Goal: Information Seeking & Learning: Check status

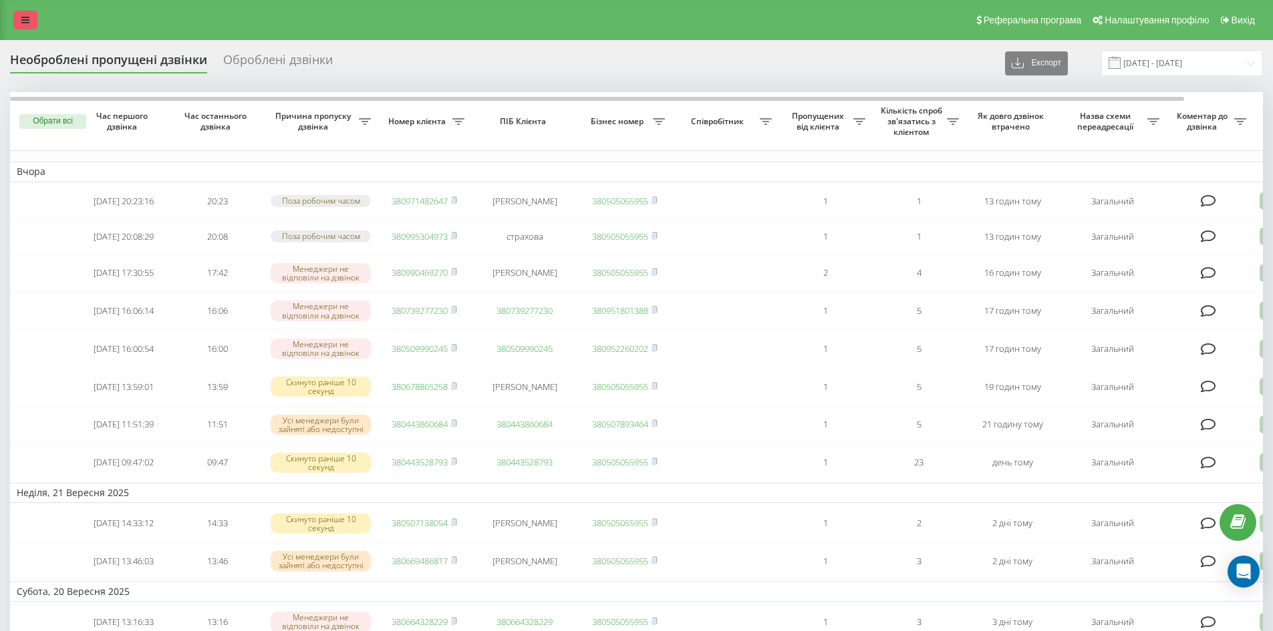
click at [31, 24] on link at bounding box center [25, 20] width 24 height 19
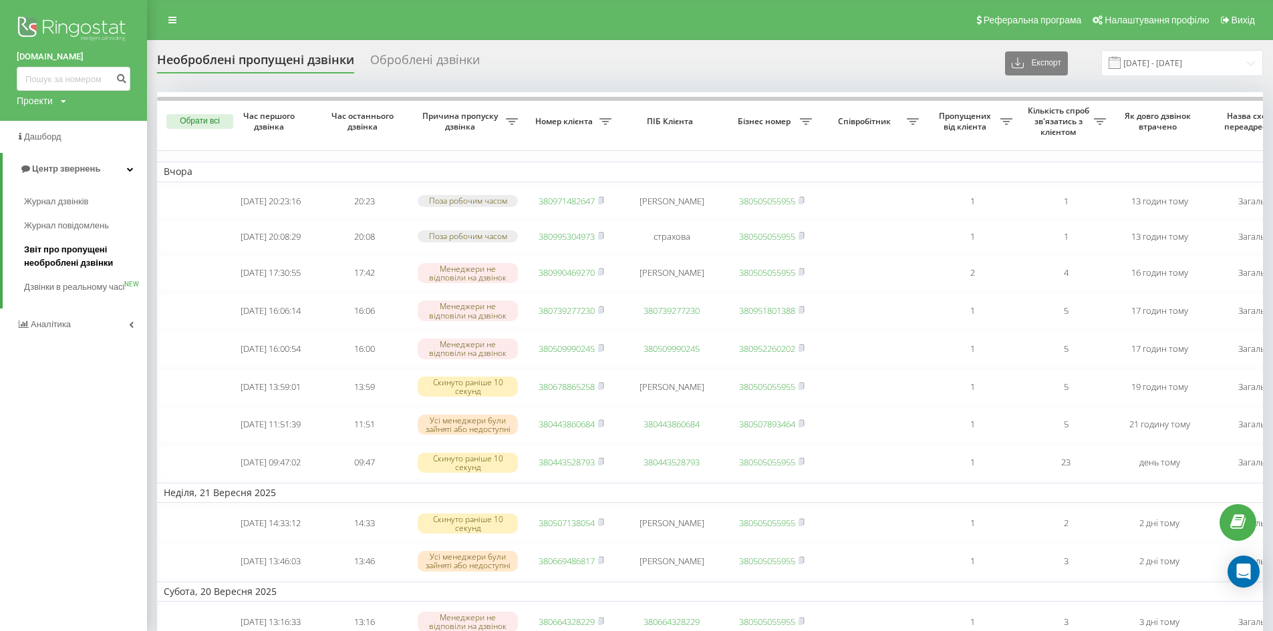
click at [58, 247] on span "Звіт про пропущені необроблені дзвінки" at bounding box center [82, 256] width 116 height 27
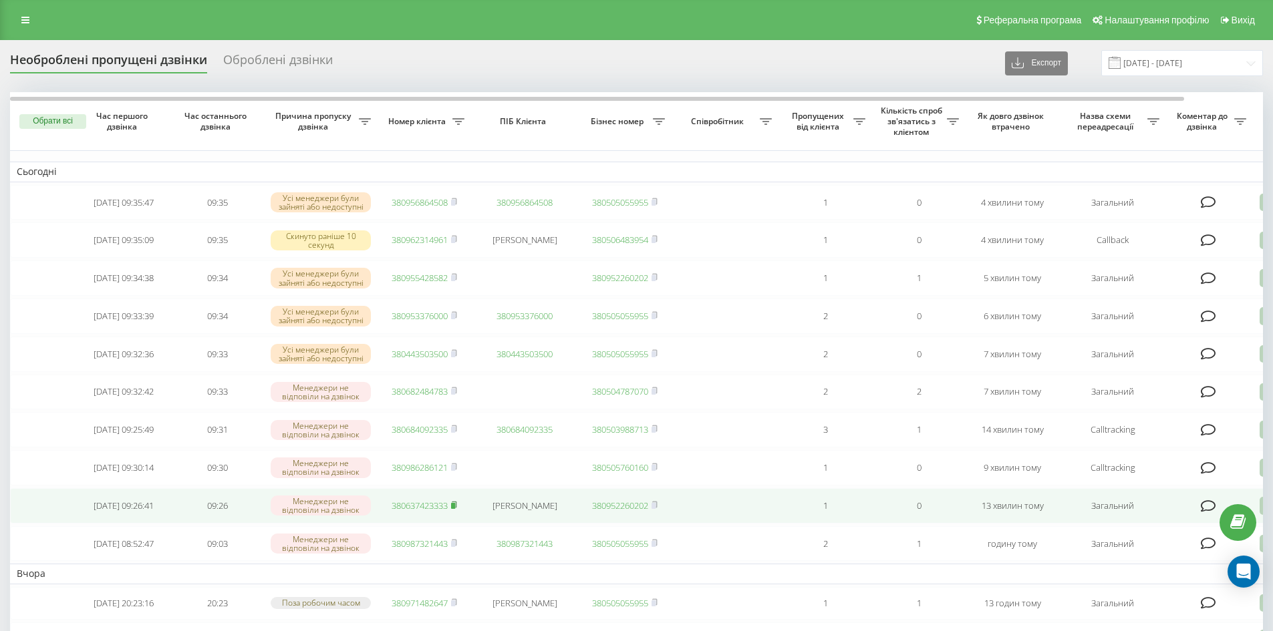
click at [456, 509] on icon at bounding box center [454, 505] width 6 height 8
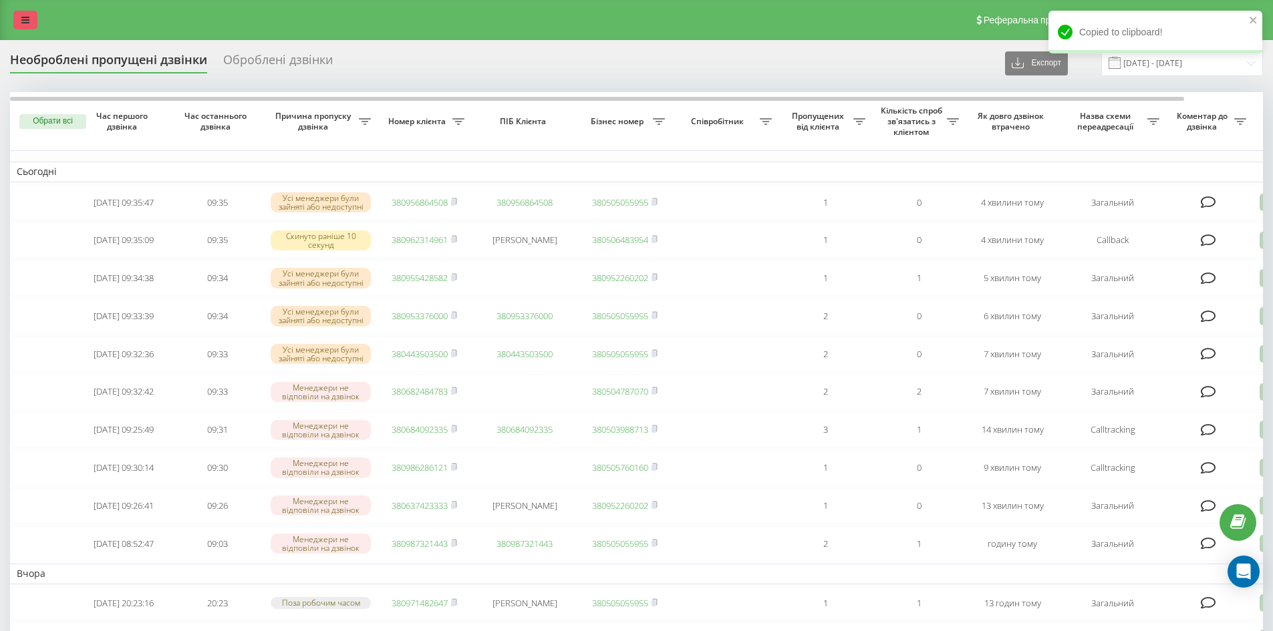
click at [32, 23] on link at bounding box center [25, 20] width 24 height 19
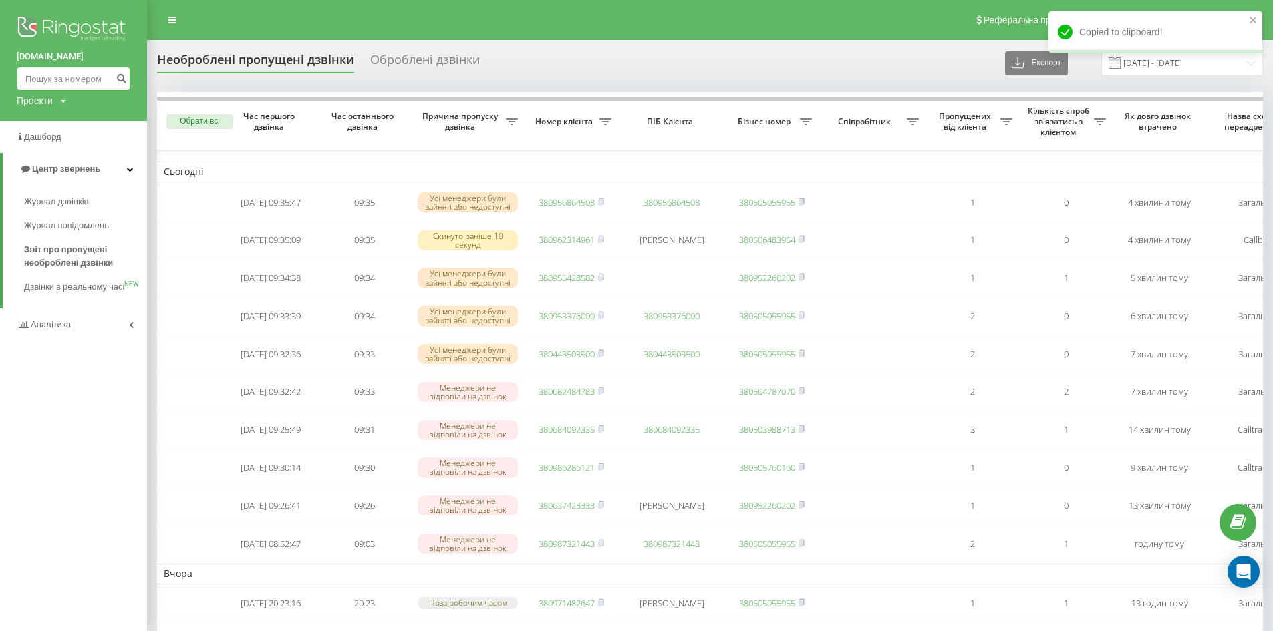
click at [45, 81] on input at bounding box center [74, 79] width 114 height 24
paste input "380637423333"
type input "380637423333"
click at [119, 75] on icon "submit" at bounding box center [121, 77] width 11 height 8
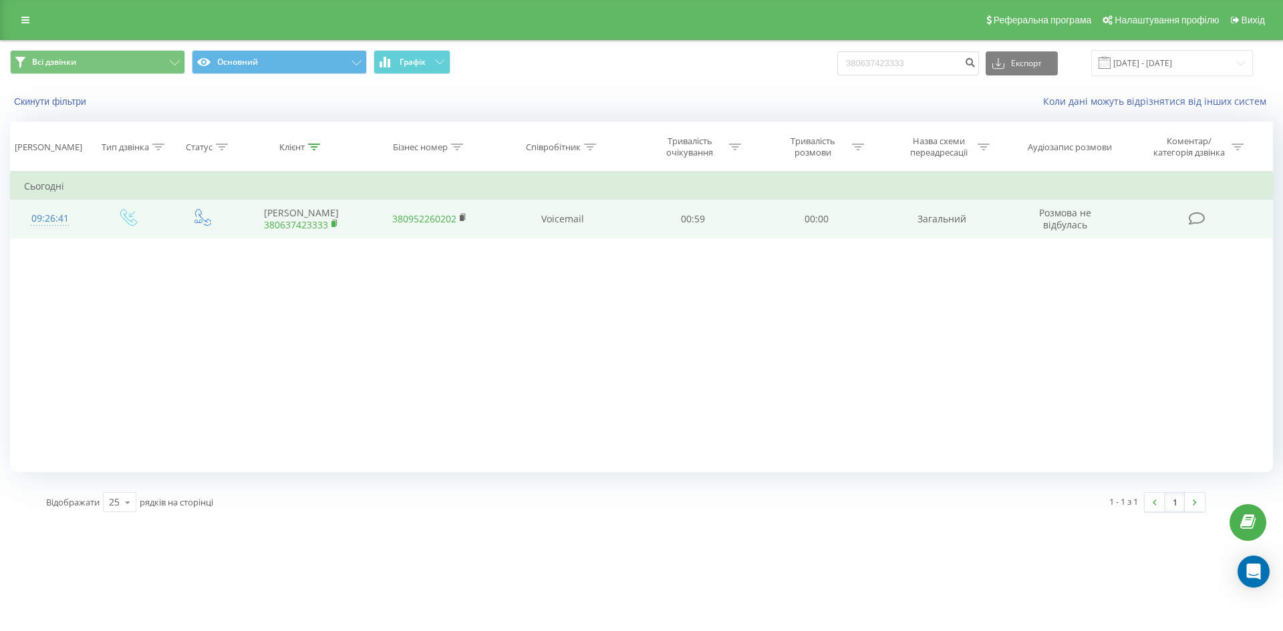
click at [333, 223] on rect at bounding box center [333, 224] width 4 height 6
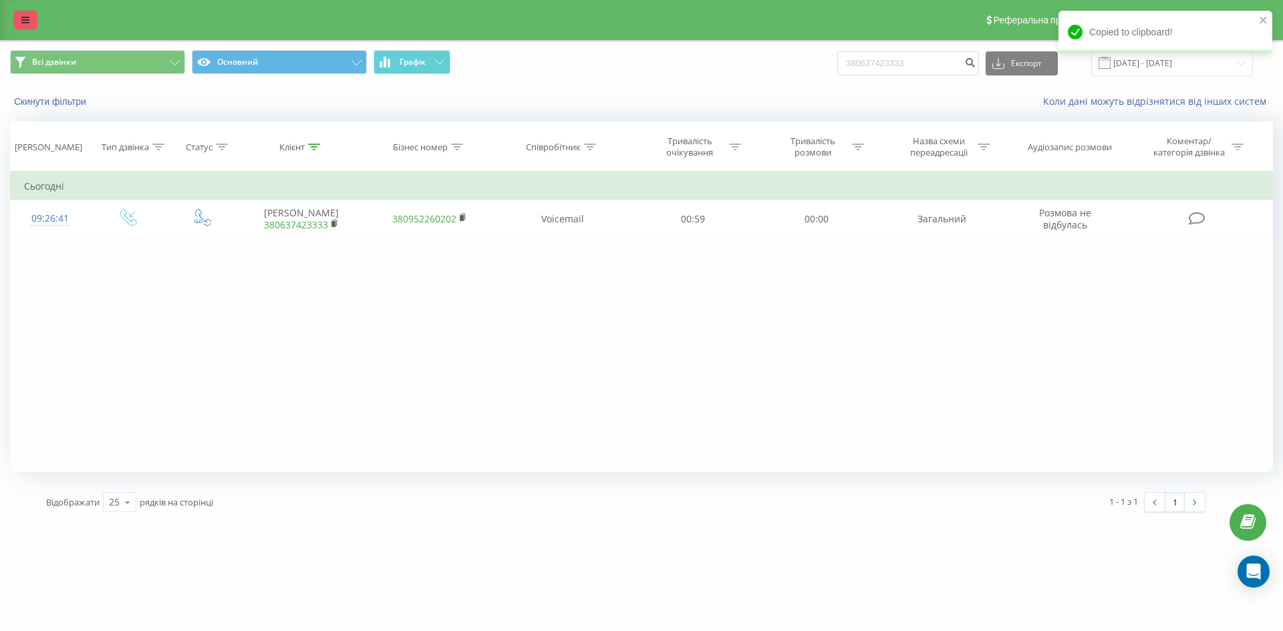
click at [25, 19] on icon at bounding box center [25, 19] width 8 height 9
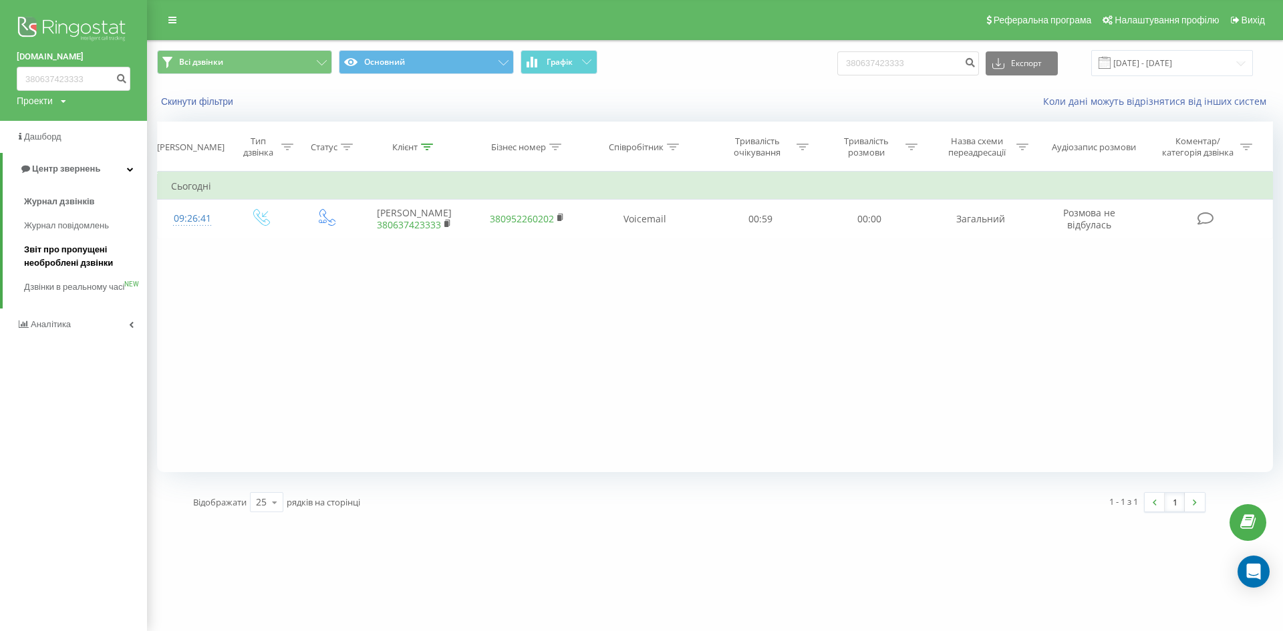
click at [65, 262] on span "Звіт про пропущені необроблені дзвінки" at bounding box center [82, 256] width 116 height 27
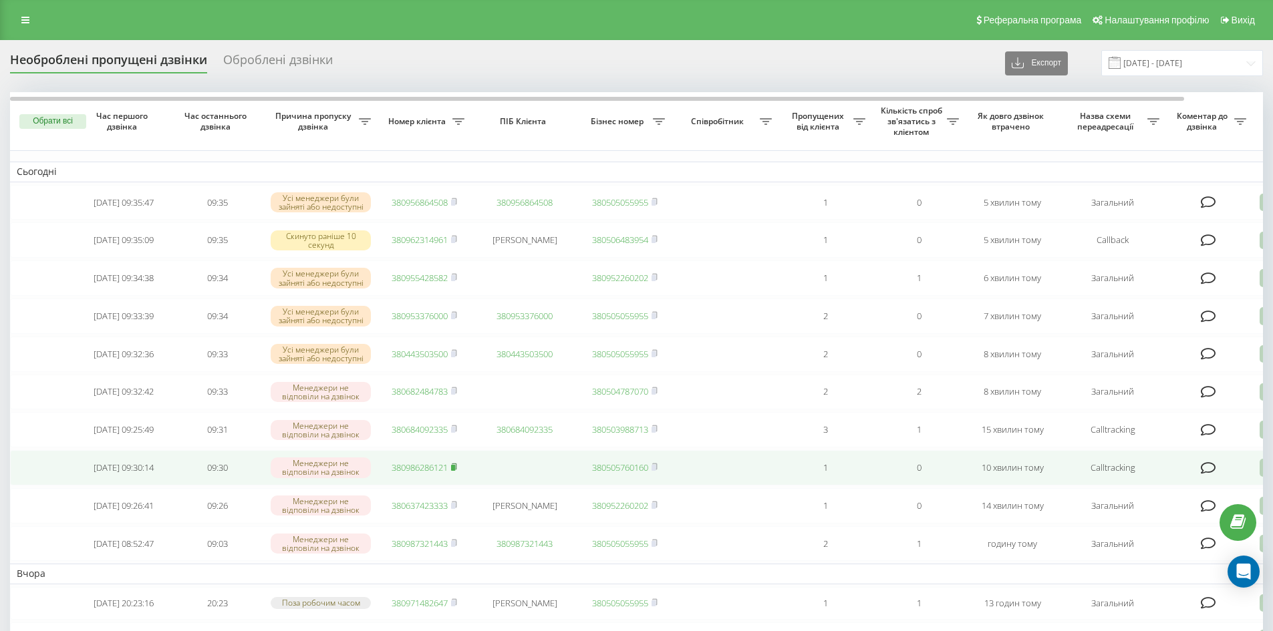
click at [454, 471] on rect at bounding box center [453, 468] width 4 height 6
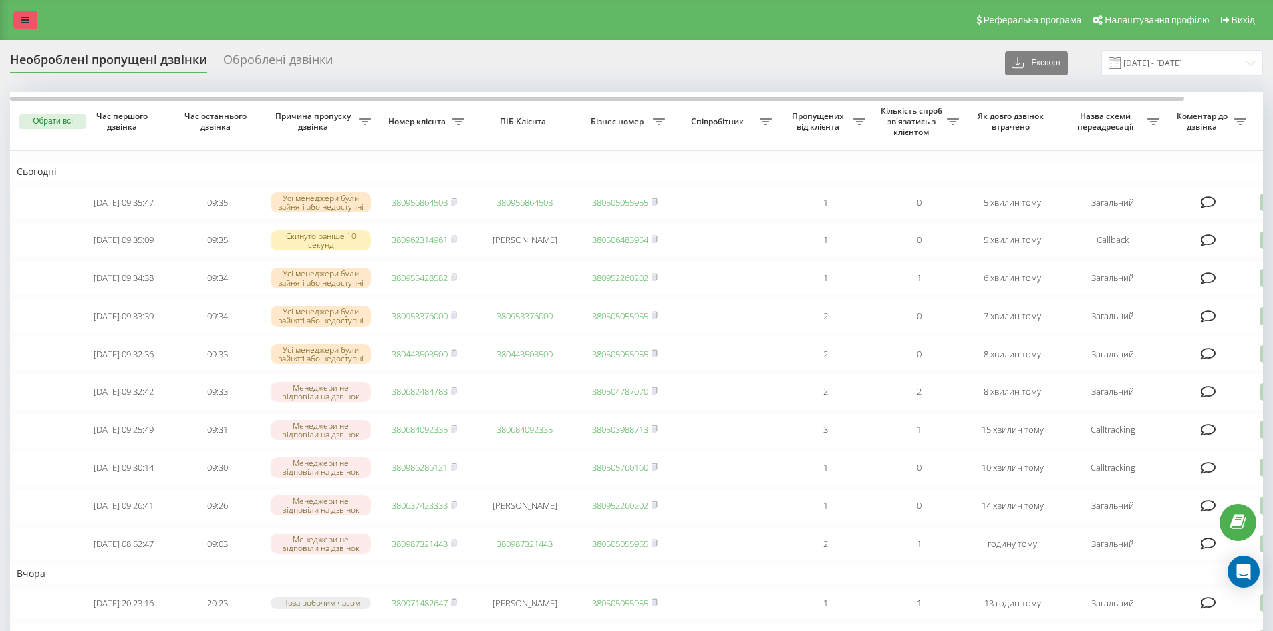
click at [19, 16] on link at bounding box center [25, 20] width 24 height 19
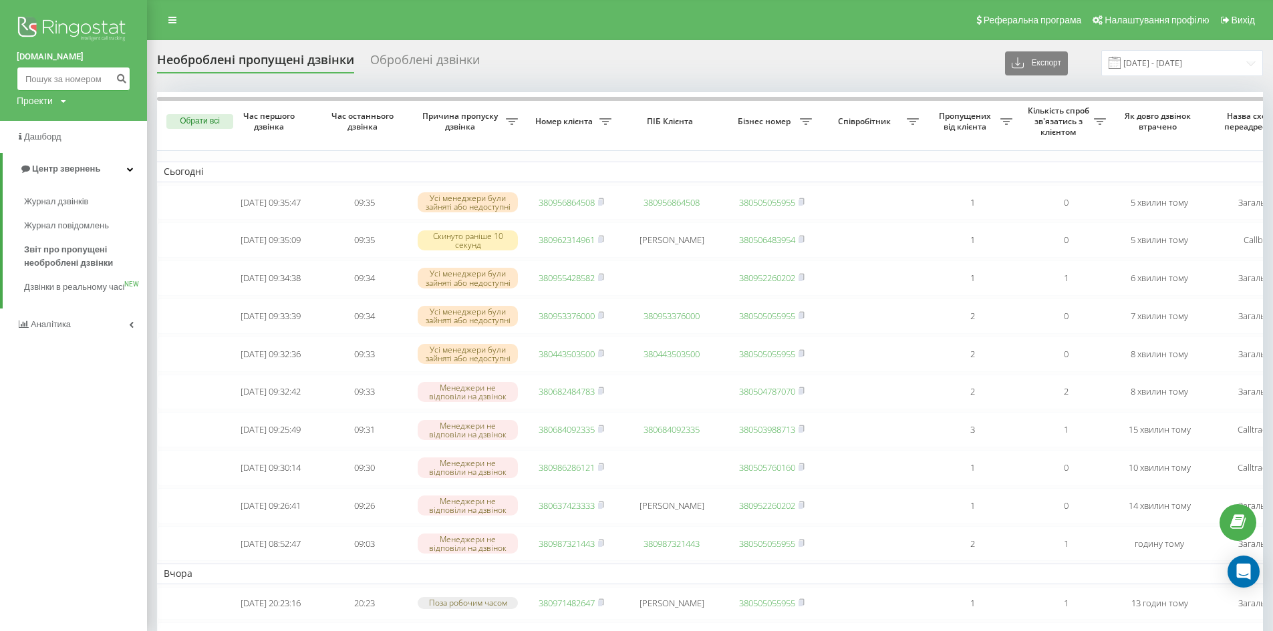
click at [69, 80] on input at bounding box center [74, 79] width 114 height 24
paste input "380986286121"
drag, startPoint x: 35, startPoint y: 81, endPoint x: 0, endPoint y: 78, distance: 35.5
click at [0, 78] on div "bazismed.com 380986286121 Проекти bazismed.com" at bounding box center [73, 60] width 147 height 121
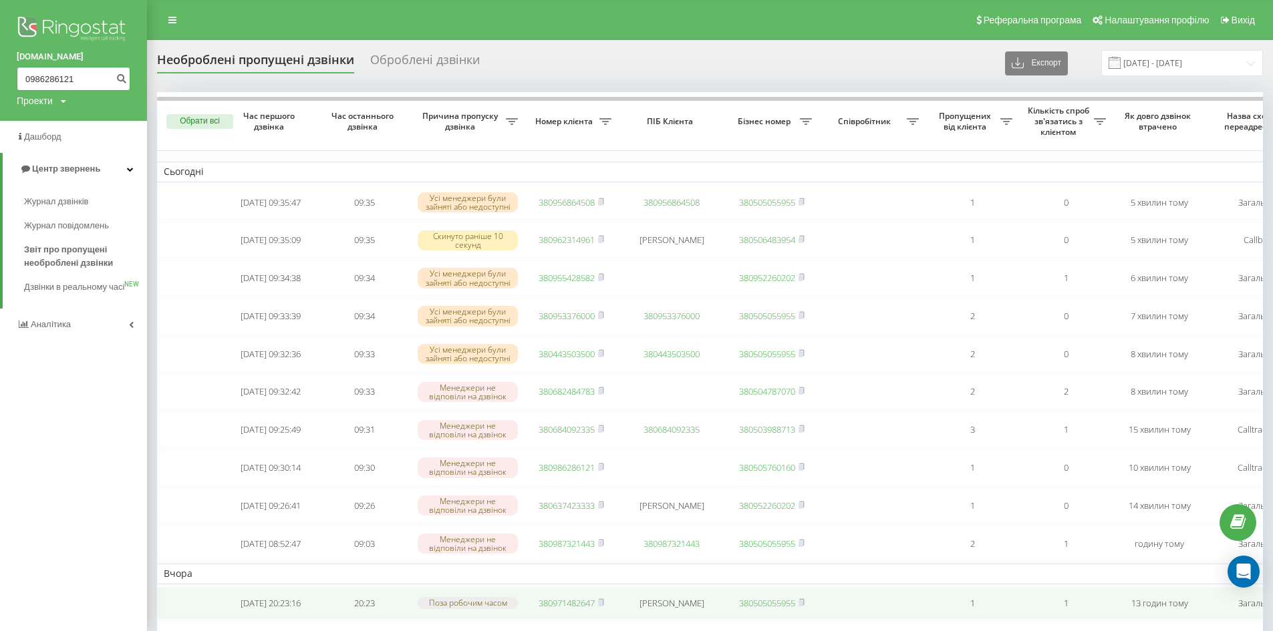
type input "0986286121"
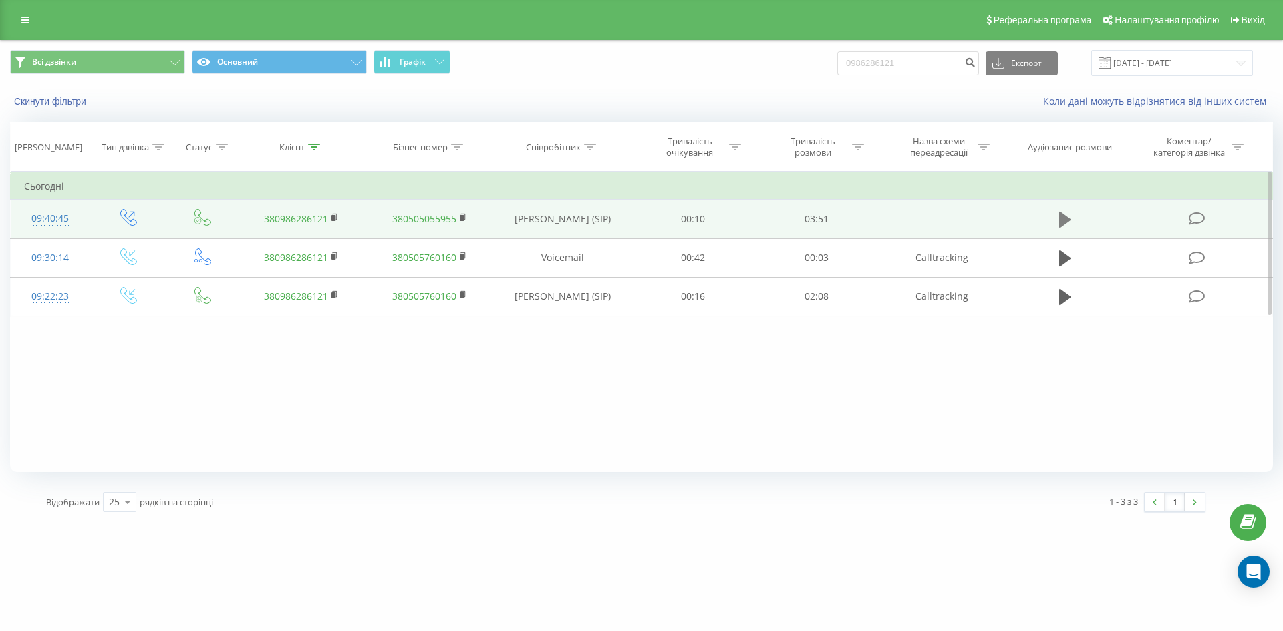
click at [1068, 220] on icon at bounding box center [1065, 220] width 12 height 16
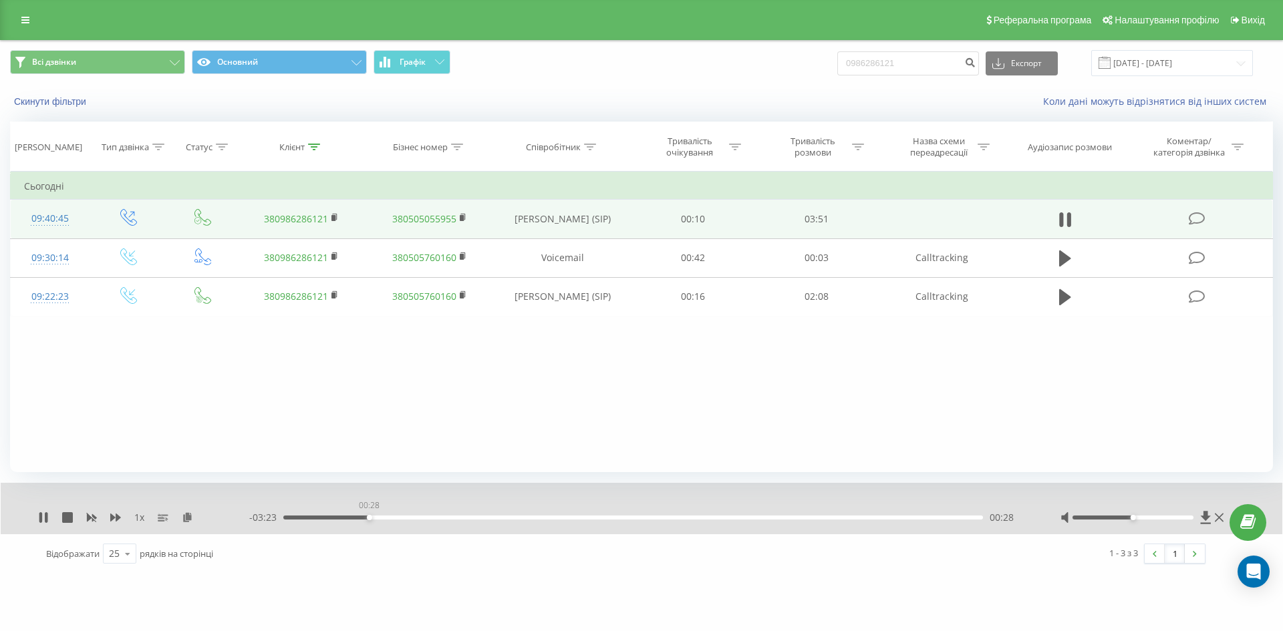
click at [369, 517] on div "00:28" at bounding box center [632, 518] width 699 height 4
click at [386, 518] on div "00:34" at bounding box center [632, 518] width 699 height 4
click at [406, 517] on div "00:40" at bounding box center [632, 518] width 699 height 4
click at [426, 516] on div "00:47" at bounding box center [632, 518] width 699 height 4
click at [476, 518] on div "01:04" at bounding box center [632, 518] width 699 height 4
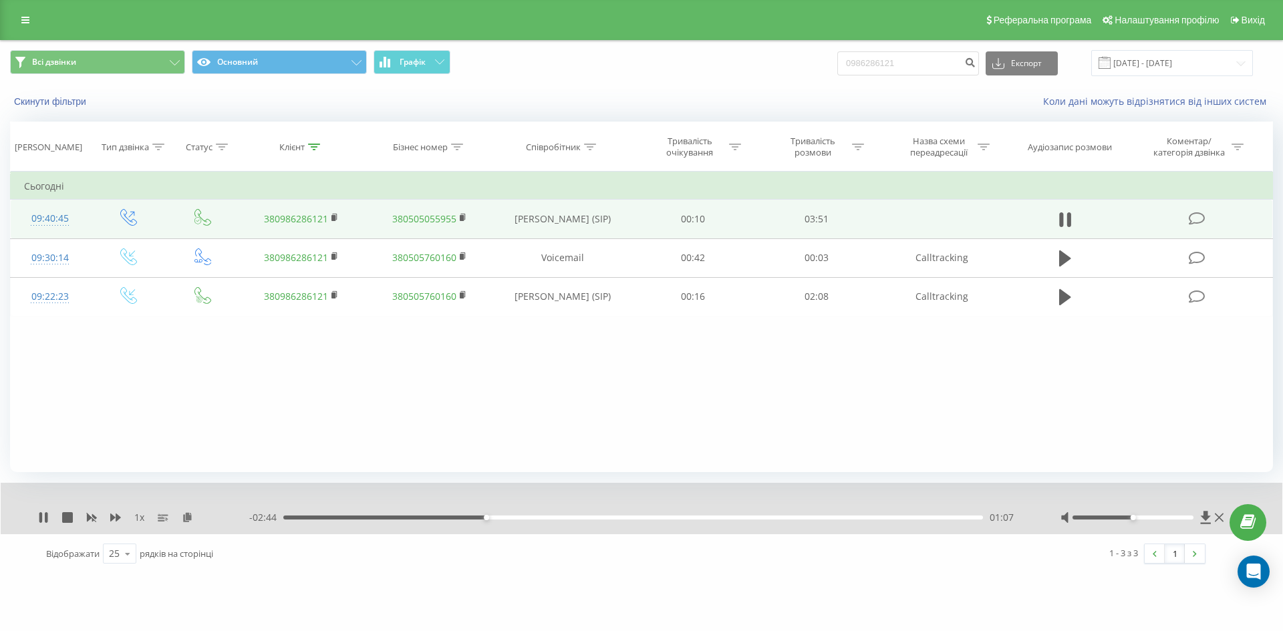
click at [465, 516] on div "01:07" at bounding box center [632, 518] width 699 height 4
click at [534, 518] on div "01:20" at bounding box center [632, 518] width 699 height 4
click at [41, 519] on icon at bounding box center [40, 517] width 3 height 11
click at [19, 29] on link at bounding box center [25, 20] width 24 height 19
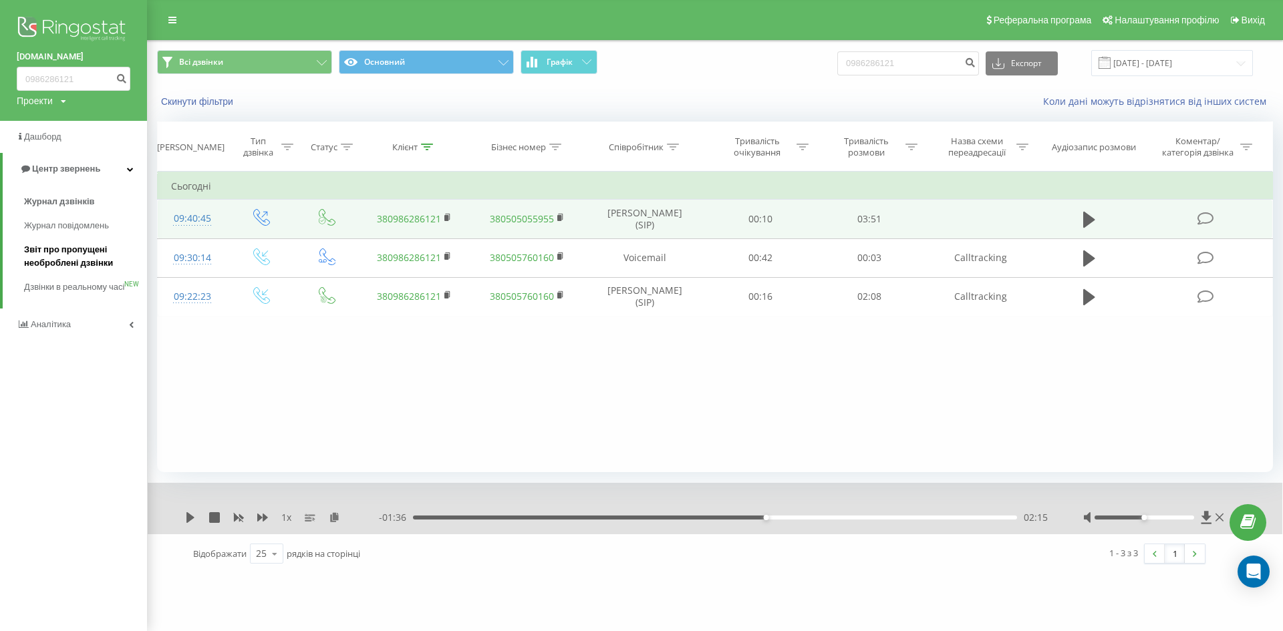
click at [47, 249] on span "Звіт про пропущені необроблені дзвінки" at bounding box center [82, 256] width 116 height 27
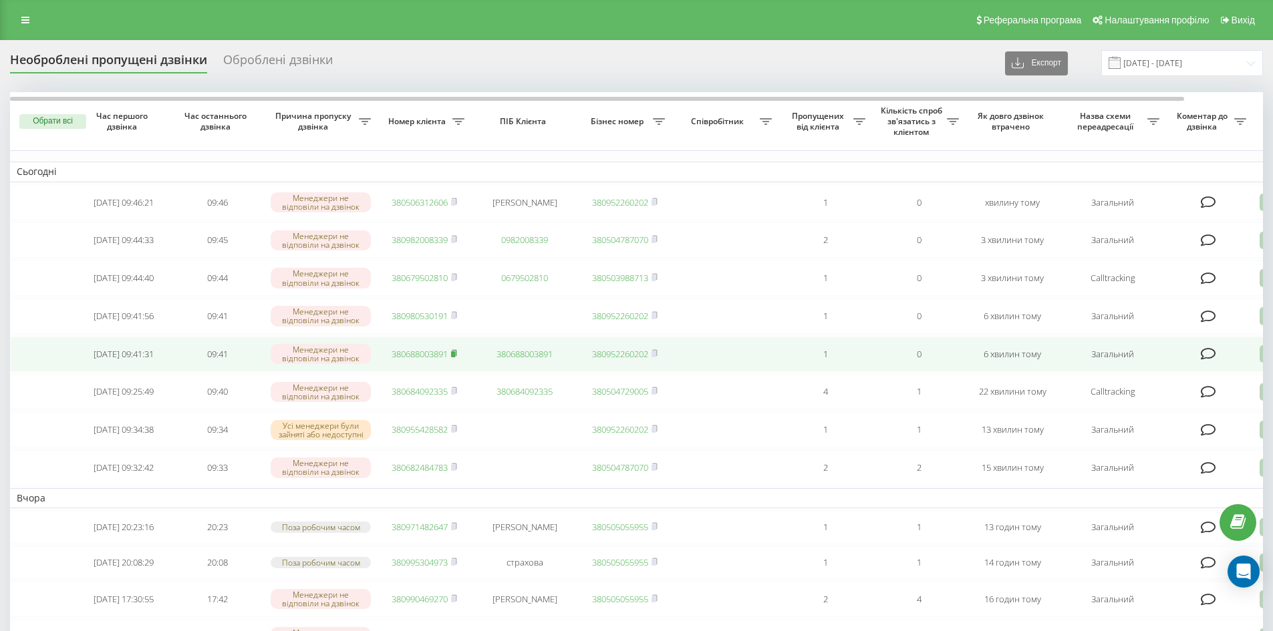
click at [457, 357] on icon at bounding box center [454, 353] width 6 height 8
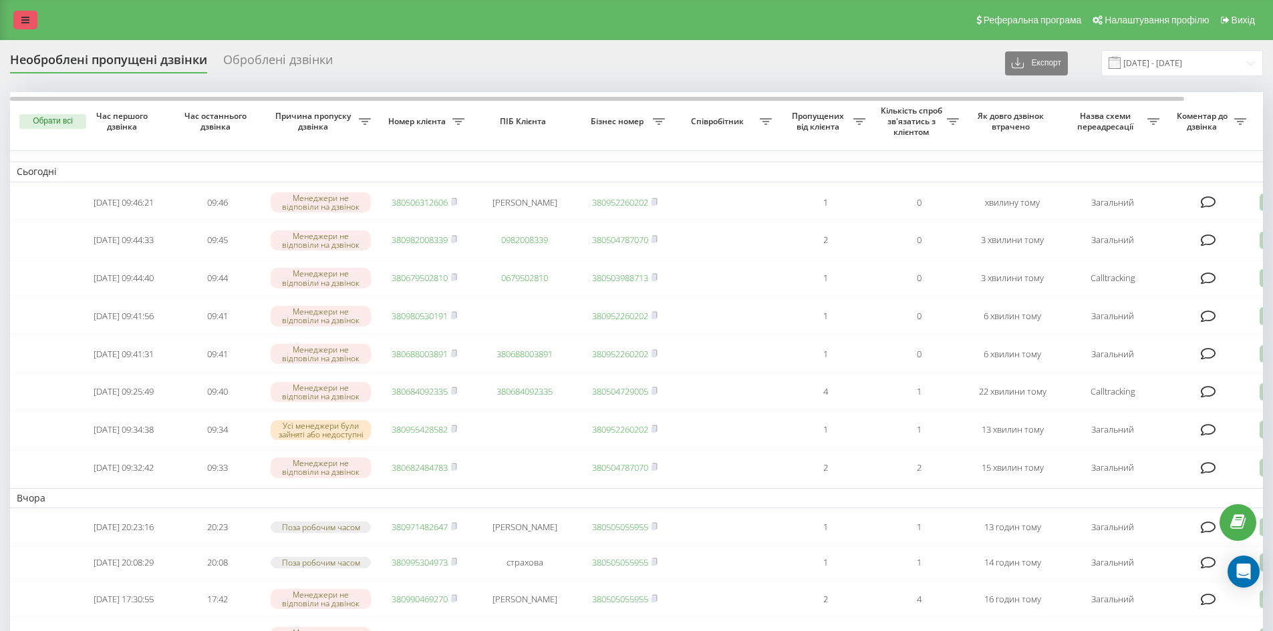
click at [31, 19] on link at bounding box center [25, 20] width 24 height 19
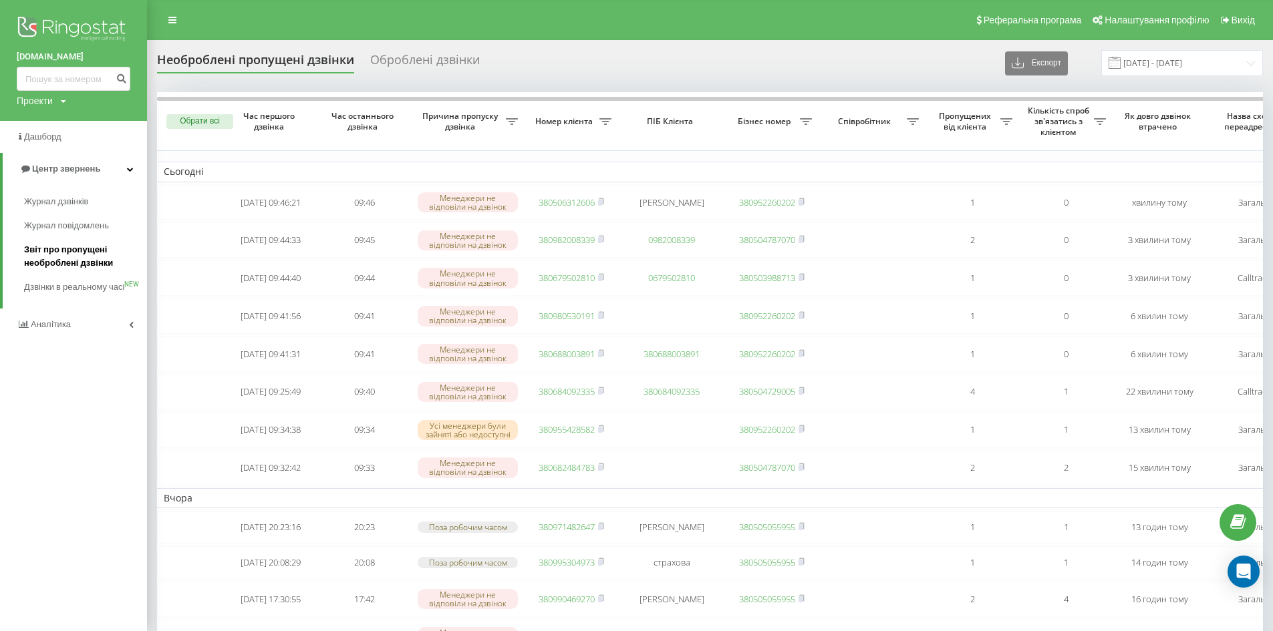
click at [57, 254] on span "Звіт про пропущені необроблені дзвінки" at bounding box center [82, 256] width 116 height 27
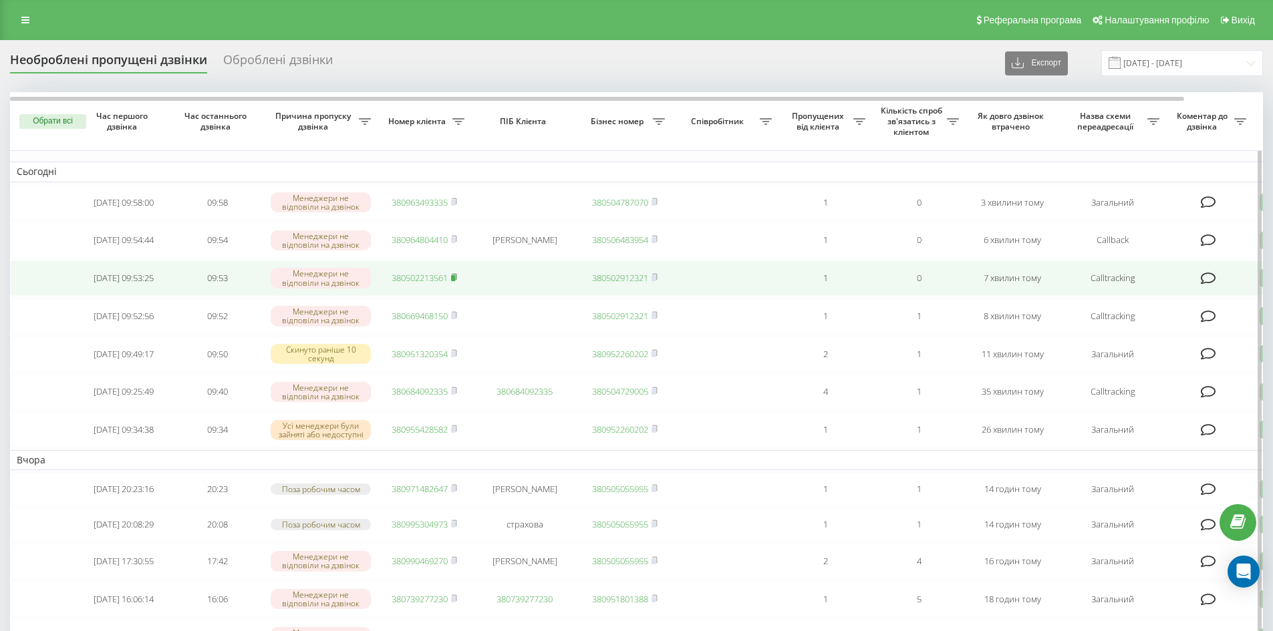
click at [457, 281] on icon at bounding box center [454, 277] width 6 height 8
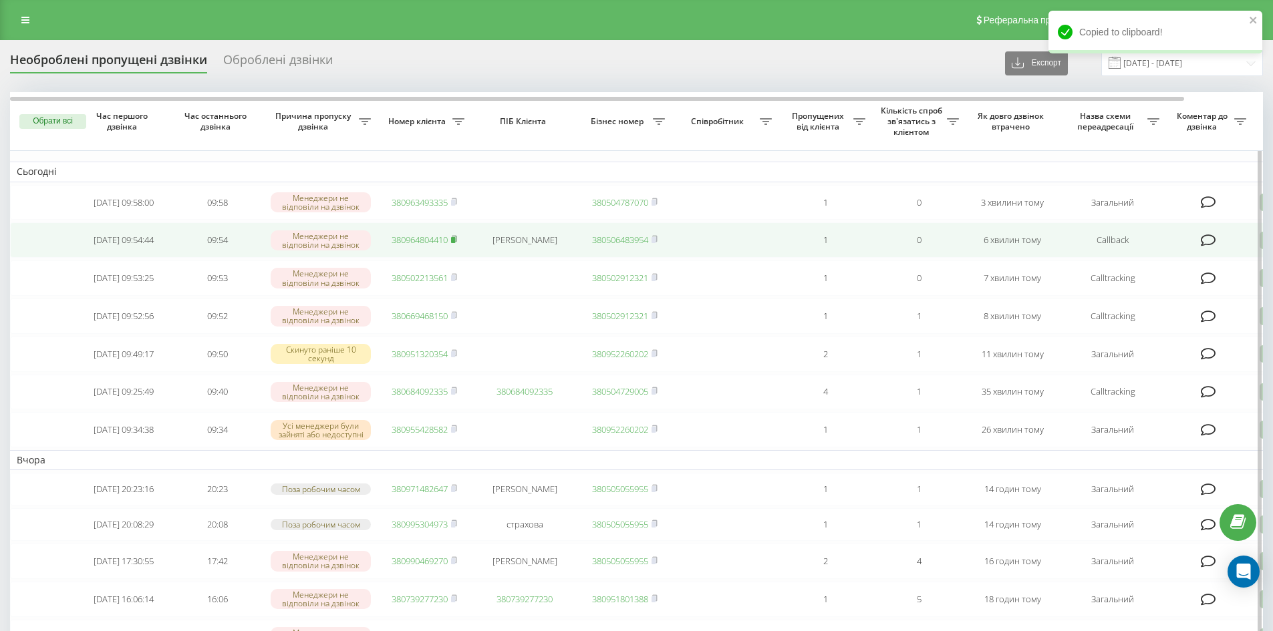
click at [455, 242] on rect at bounding box center [453, 240] width 4 height 6
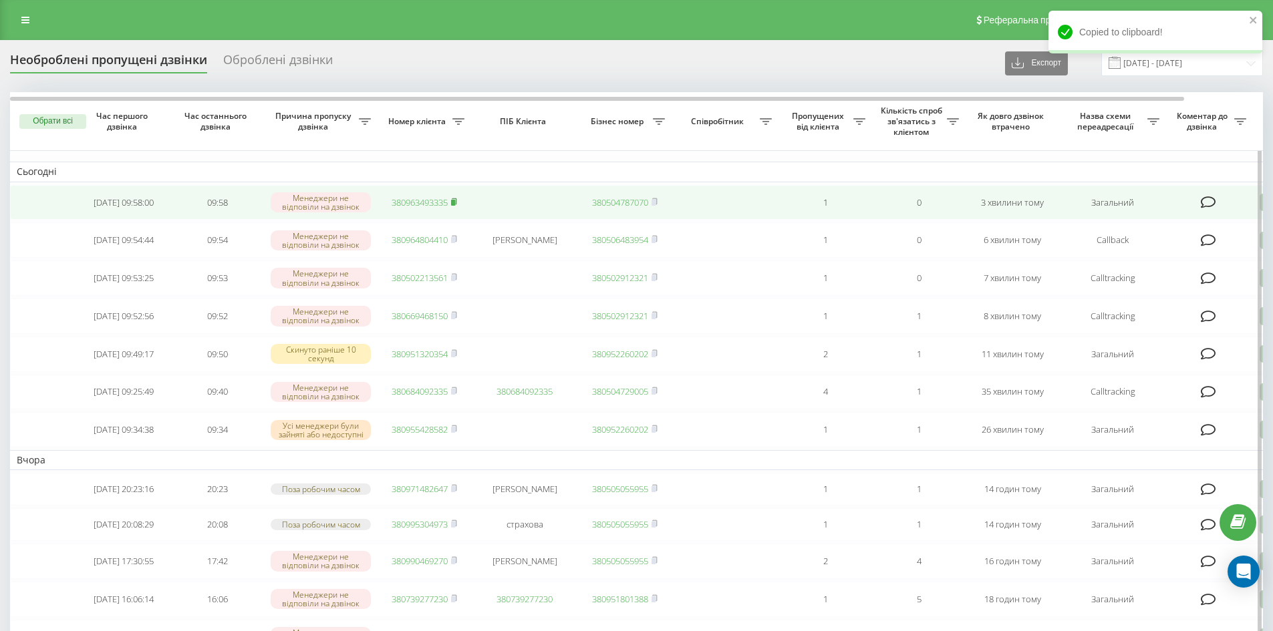
click at [454, 200] on icon at bounding box center [454, 202] width 6 height 8
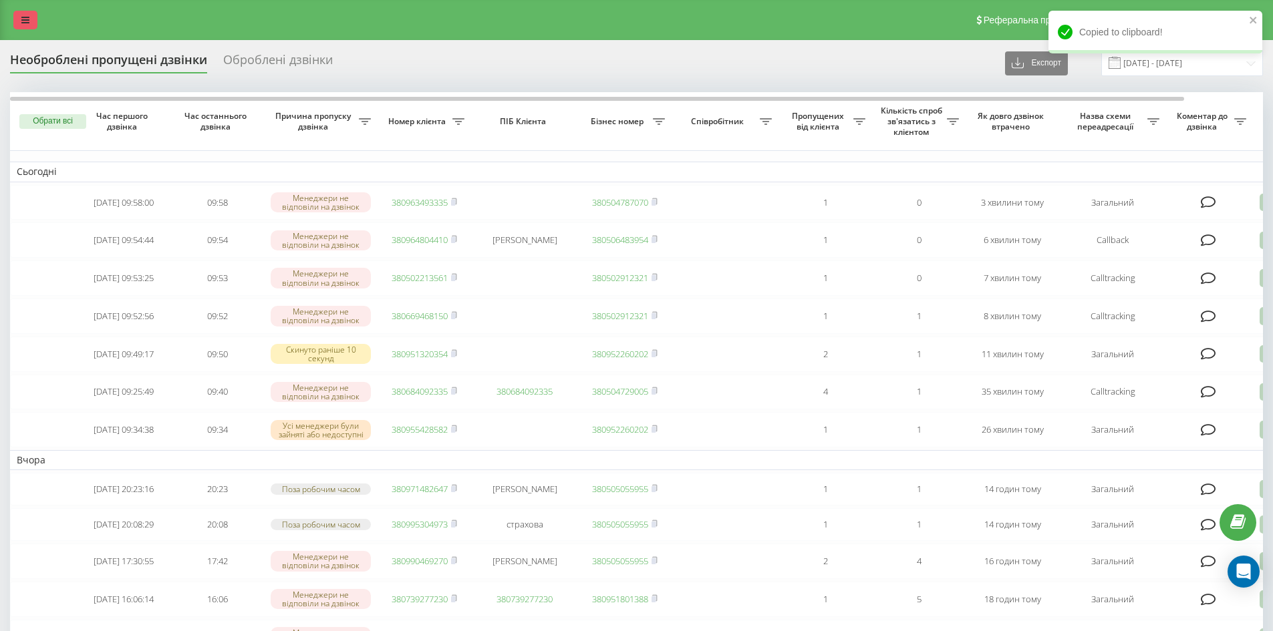
click at [35, 12] on link at bounding box center [25, 20] width 24 height 19
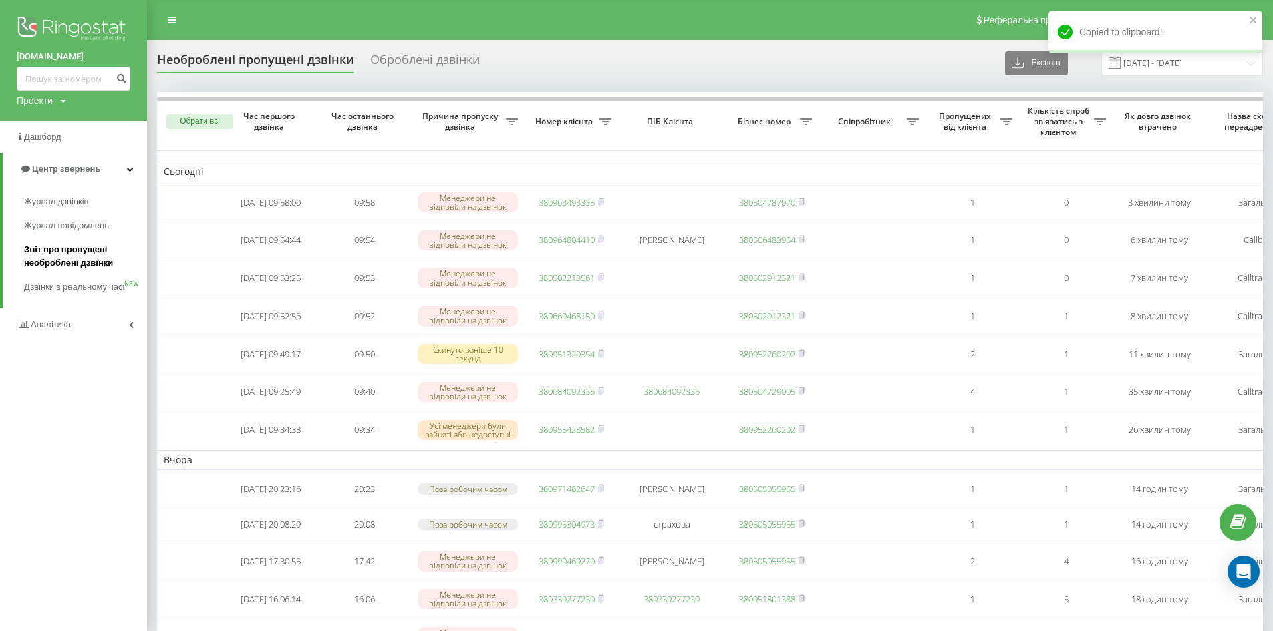
click at [50, 253] on span "Звіт про пропущені необроблені дзвінки" at bounding box center [82, 256] width 116 height 27
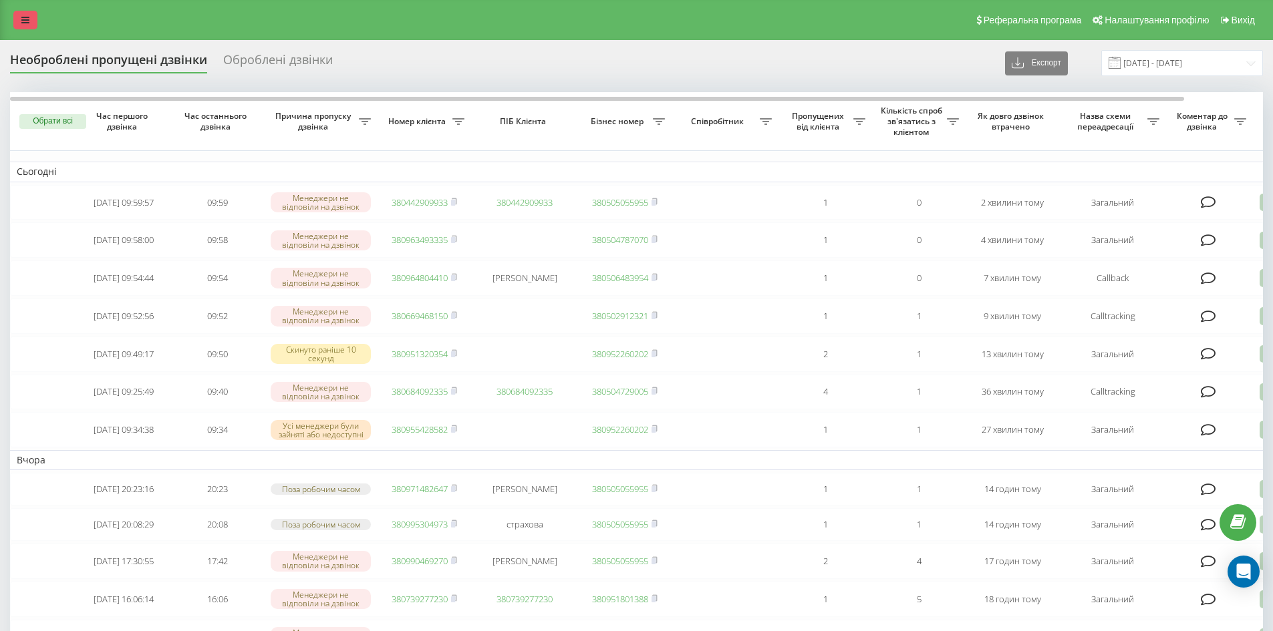
click at [23, 21] on icon at bounding box center [25, 19] width 8 height 9
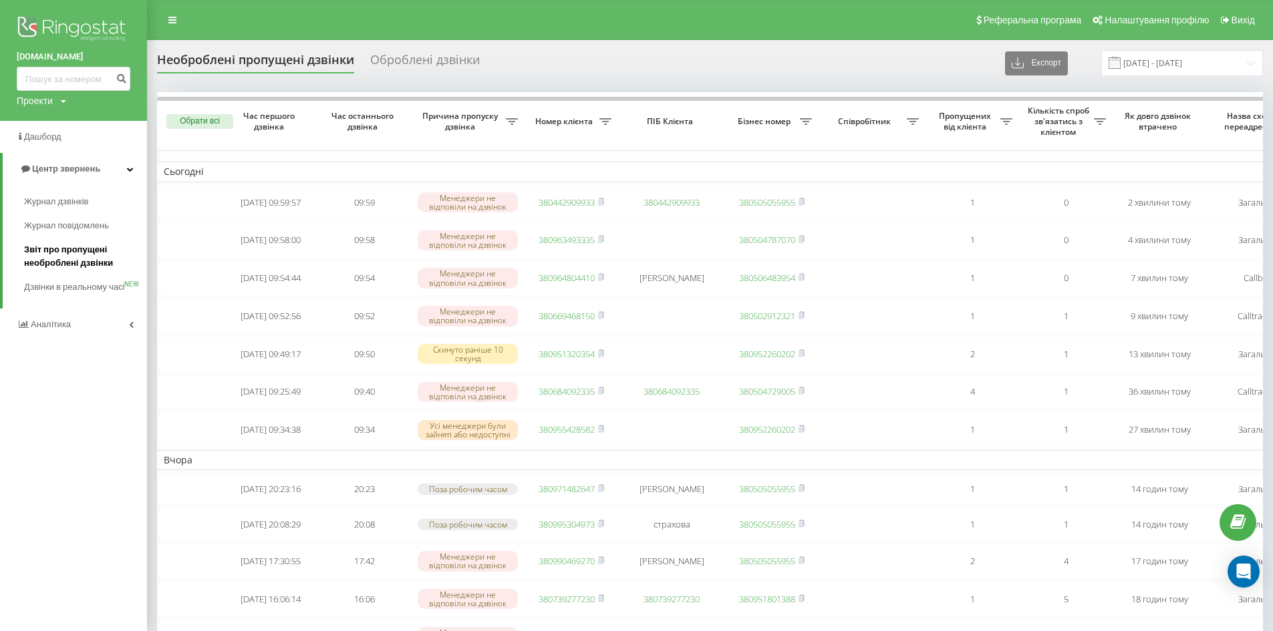
click at [69, 255] on span "Звіт про пропущені необроблені дзвінки" at bounding box center [82, 256] width 116 height 27
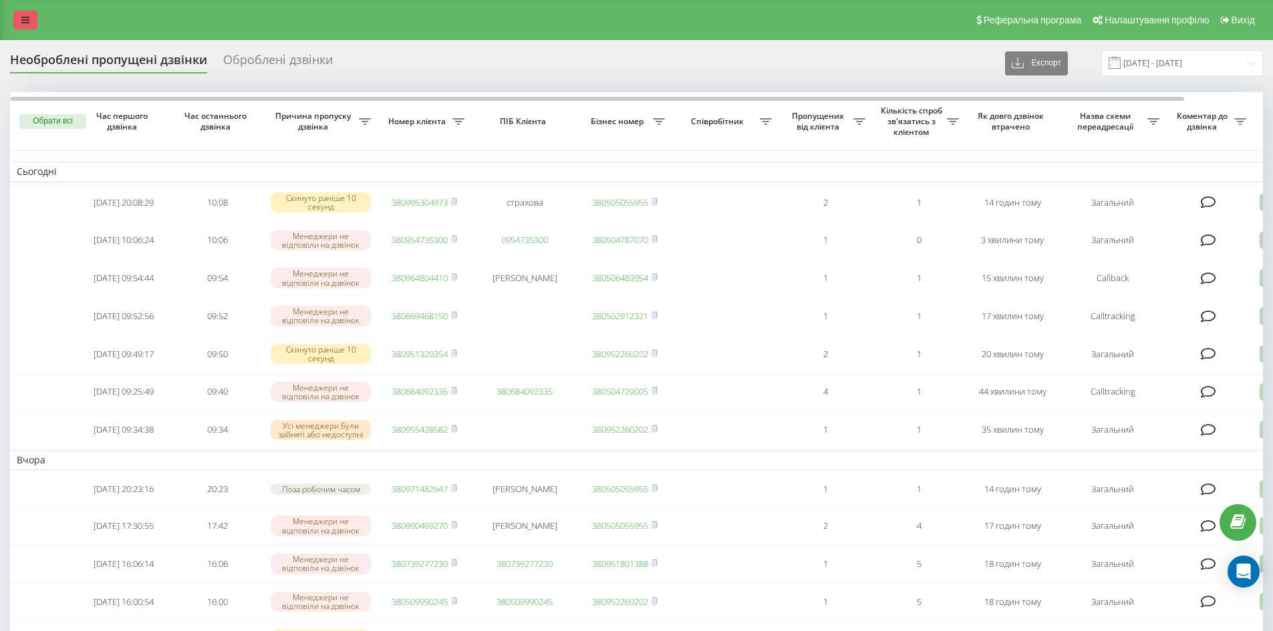
click at [37, 15] on link at bounding box center [25, 20] width 24 height 19
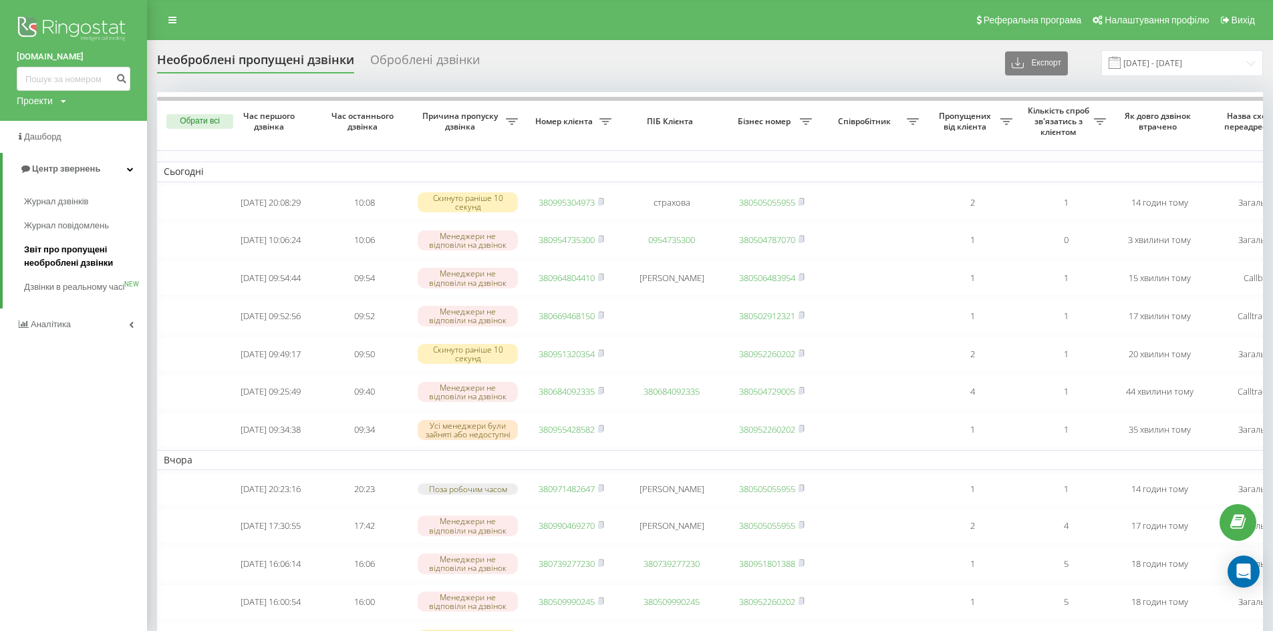
click at [67, 255] on span "Звіт про пропущені необроблені дзвінки" at bounding box center [82, 256] width 116 height 27
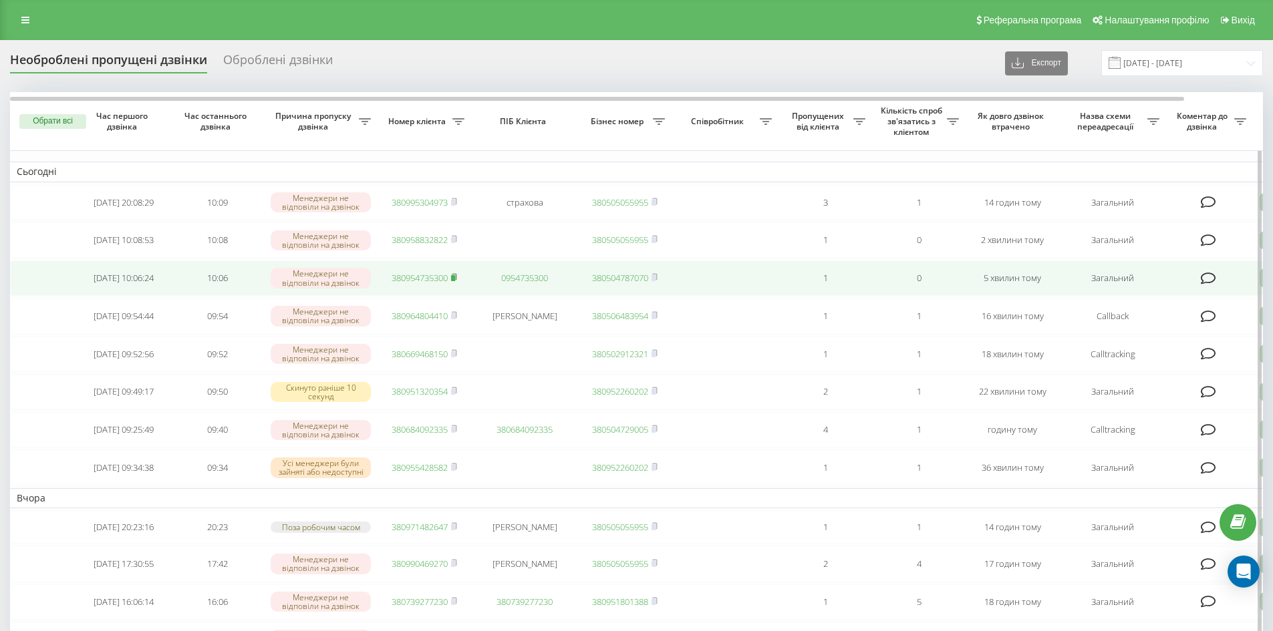
click at [454, 281] on rect at bounding box center [453, 278] width 4 height 6
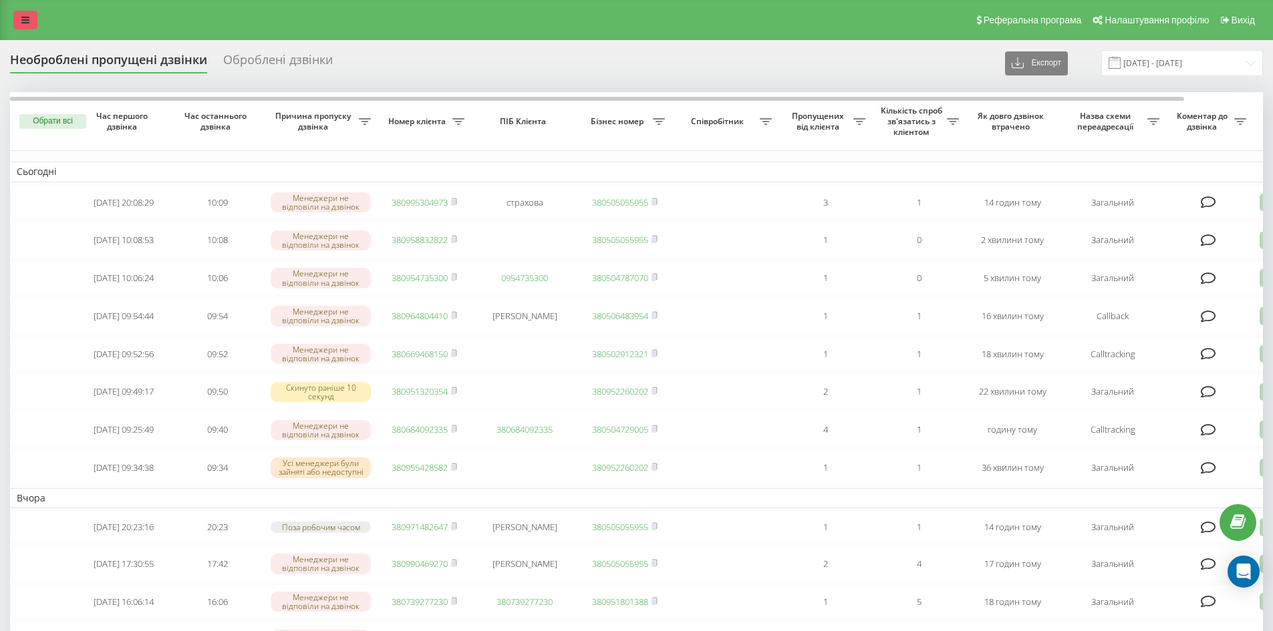
click at [26, 23] on icon at bounding box center [25, 19] width 8 height 9
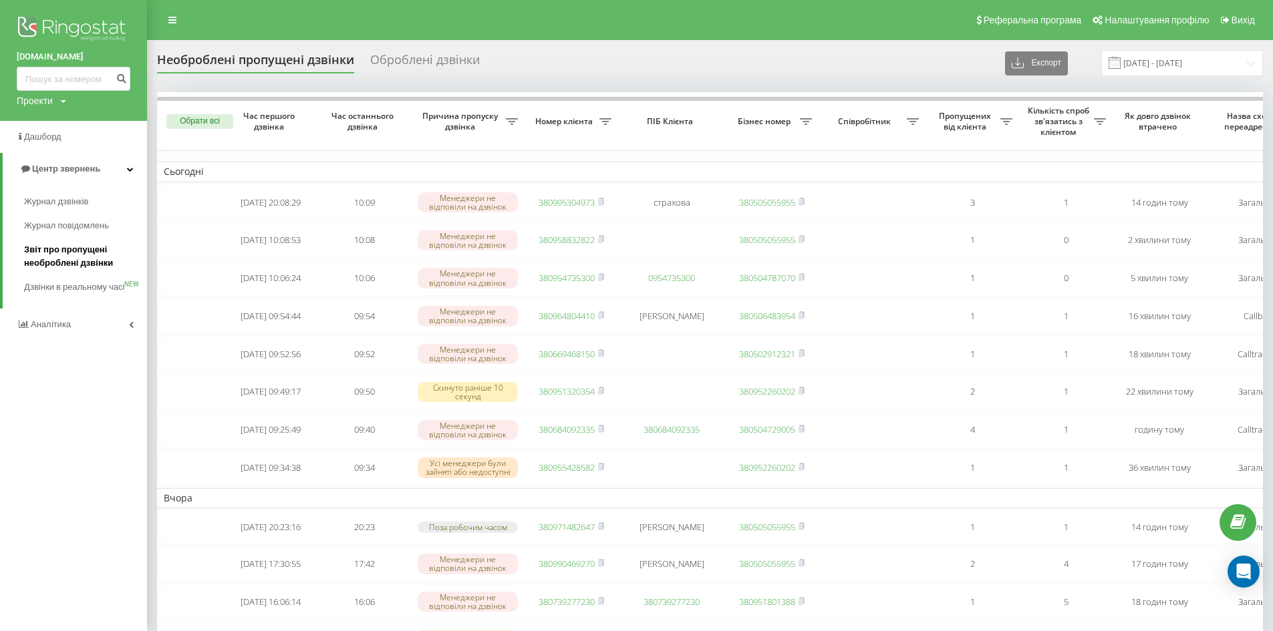
click at [65, 257] on span "Звіт про пропущені необроблені дзвінки" at bounding box center [82, 256] width 116 height 27
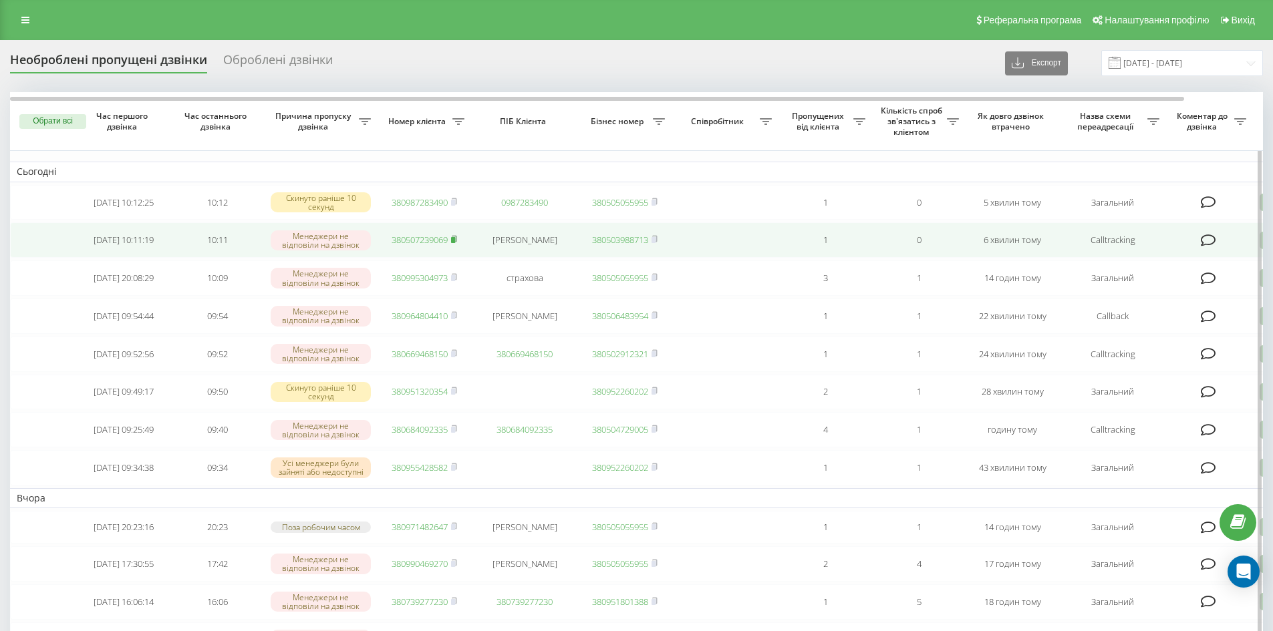
click at [456, 241] on icon at bounding box center [454, 239] width 6 height 8
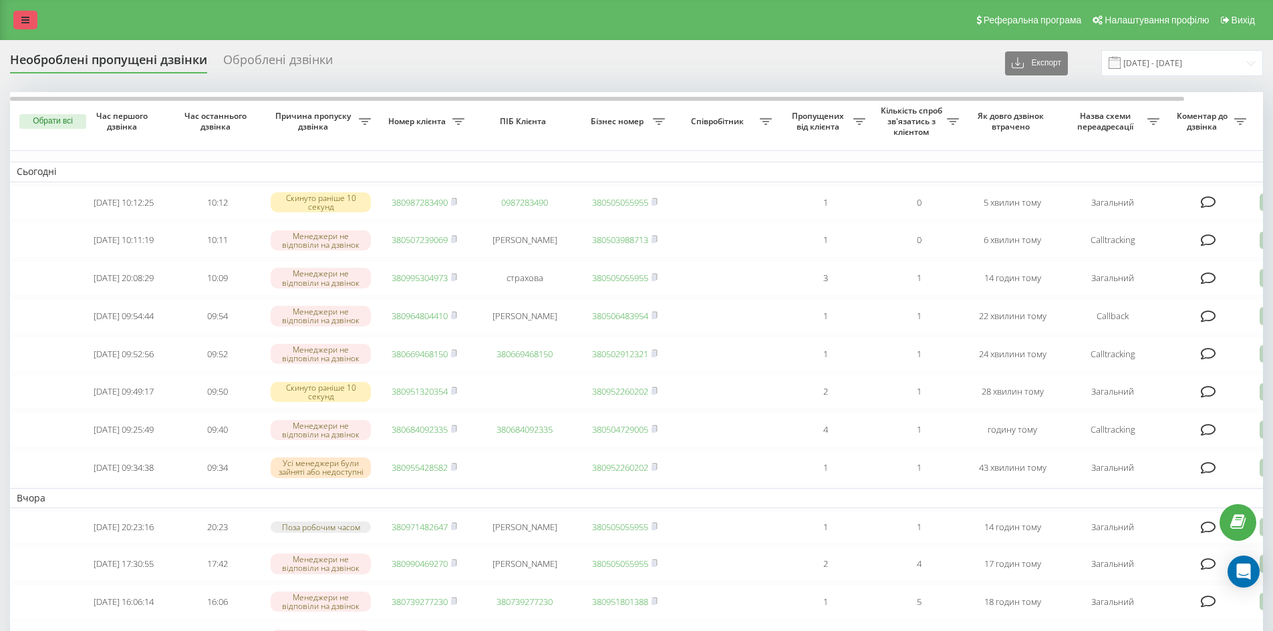
click at [28, 23] on icon at bounding box center [25, 19] width 8 height 9
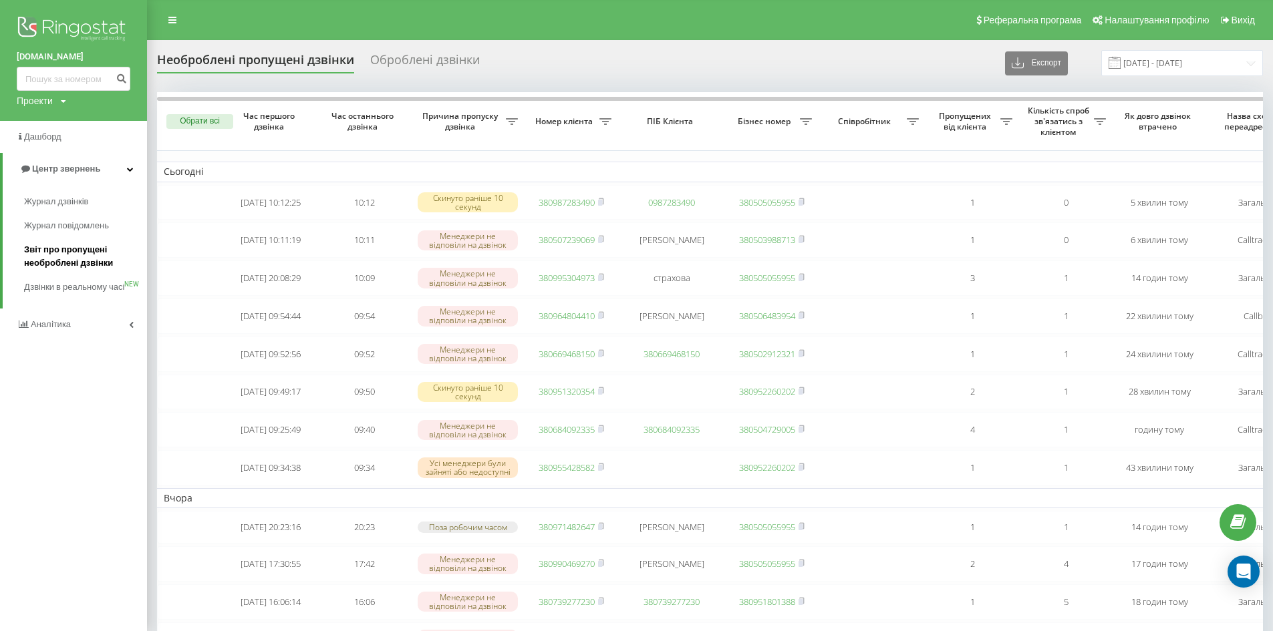
click at [63, 260] on span "Звіт про пропущені необроблені дзвінки" at bounding box center [82, 256] width 116 height 27
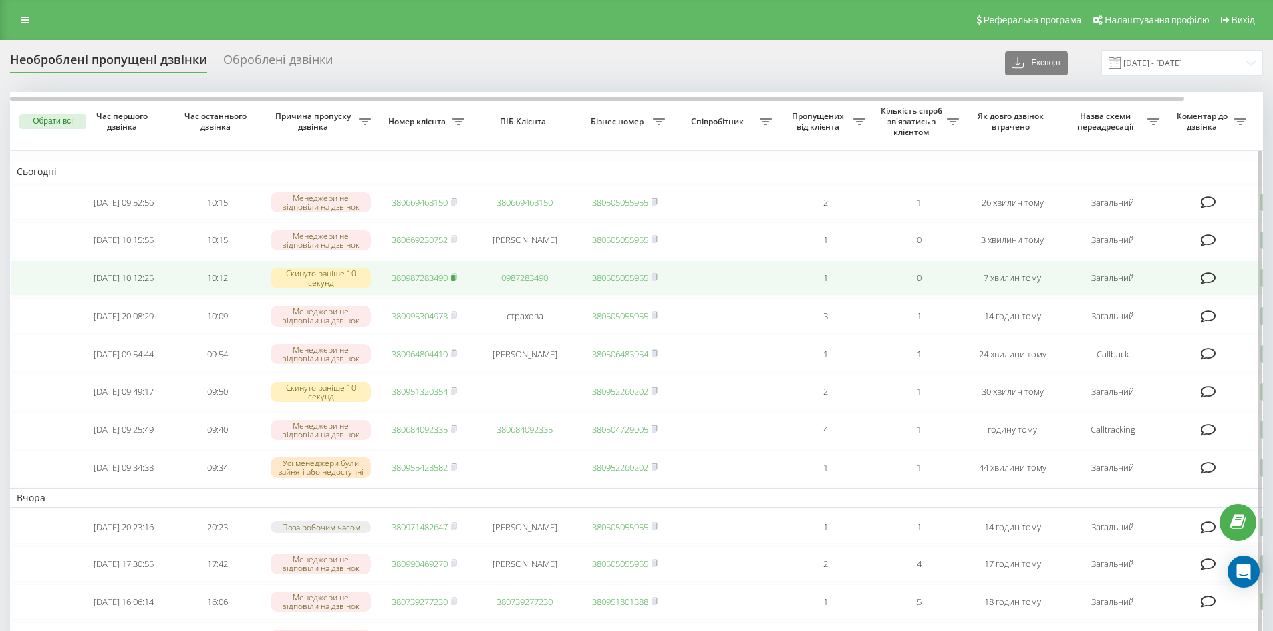
click at [456, 280] on icon at bounding box center [454, 277] width 5 height 6
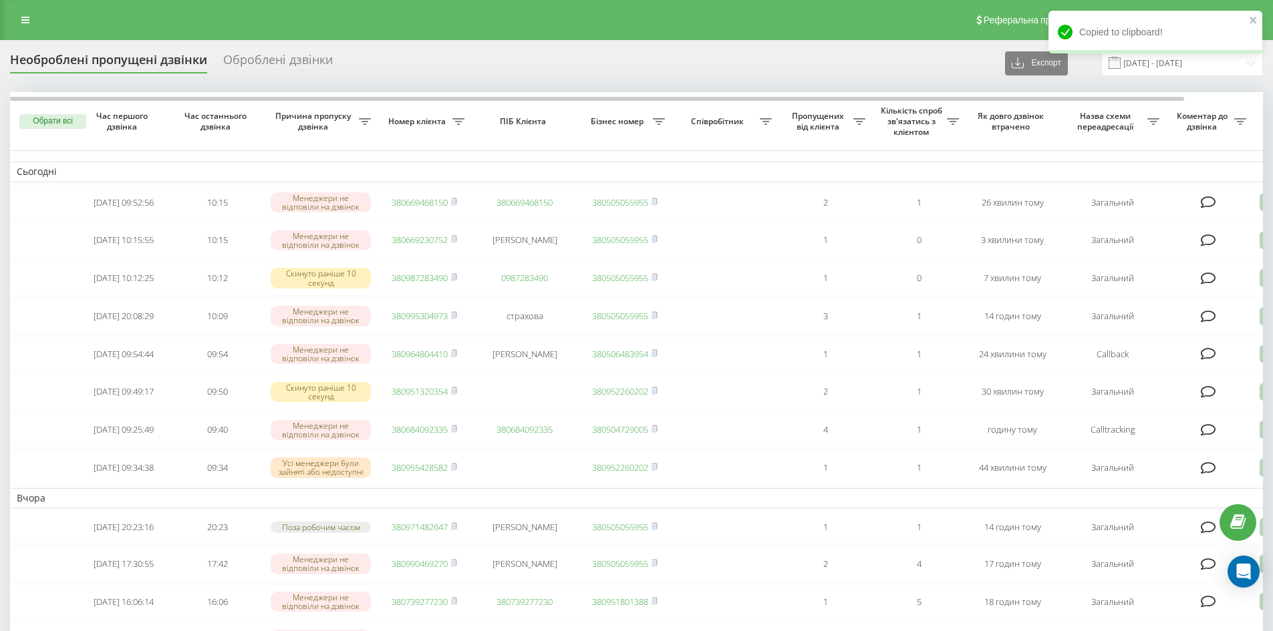
drag, startPoint x: 28, startPoint y: 21, endPoint x: 19, endPoint y: 41, distance: 21.8
click at [28, 21] on icon at bounding box center [25, 19] width 8 height 9
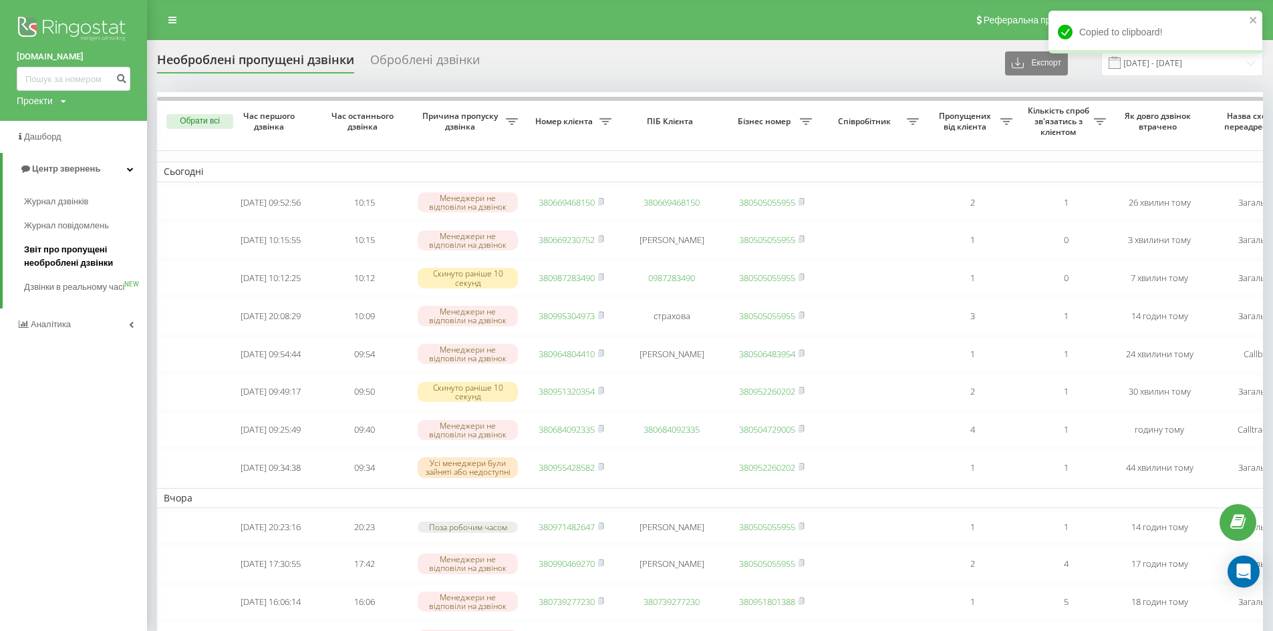
click at [40, 258] on span "Звіт про пропущені необроблені дзвінки" at bounding box center [82, 256] width 116 height 27
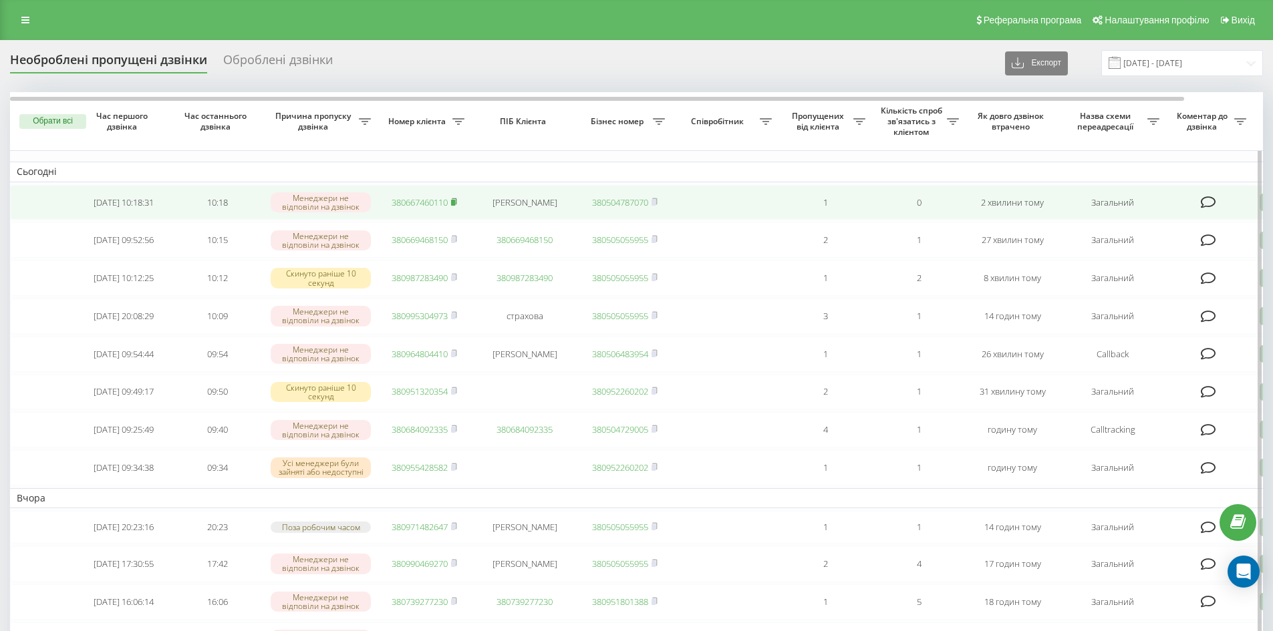
click at [456, 202] on icon at bounding box center [454, 201] width 5 height 6
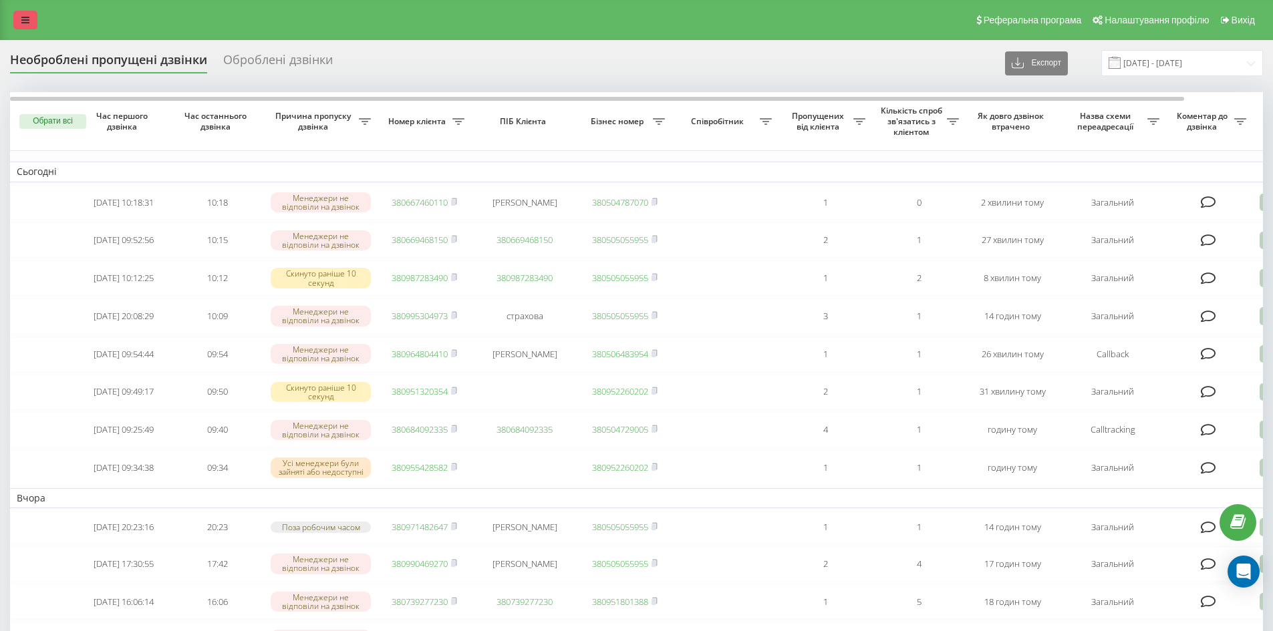
click at [21, 13] on link at bounding box center [25, 20] width 24 height 19
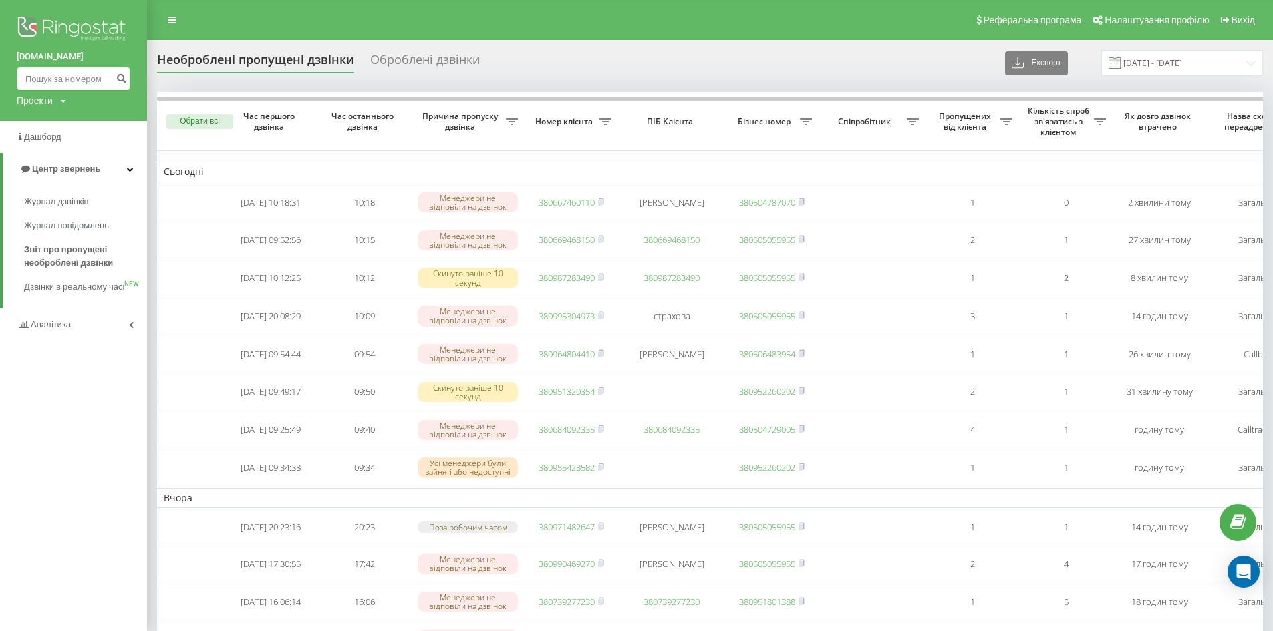
click at [88, 87] on input at bounding box center [74, 79] width 114 height 24
paste input "380667460110"
drag, startPoint x: 34, startPoint y: 75, endPoint x: 3, endPoint y: 82, distance: 32.1
click at [4, 81] on div "[DOMAIN_NAME] 380667460110 Проекти [DOMAIN_NAME]" at bounding box center [73, 60] width 147 height 121
type input "0667460110"
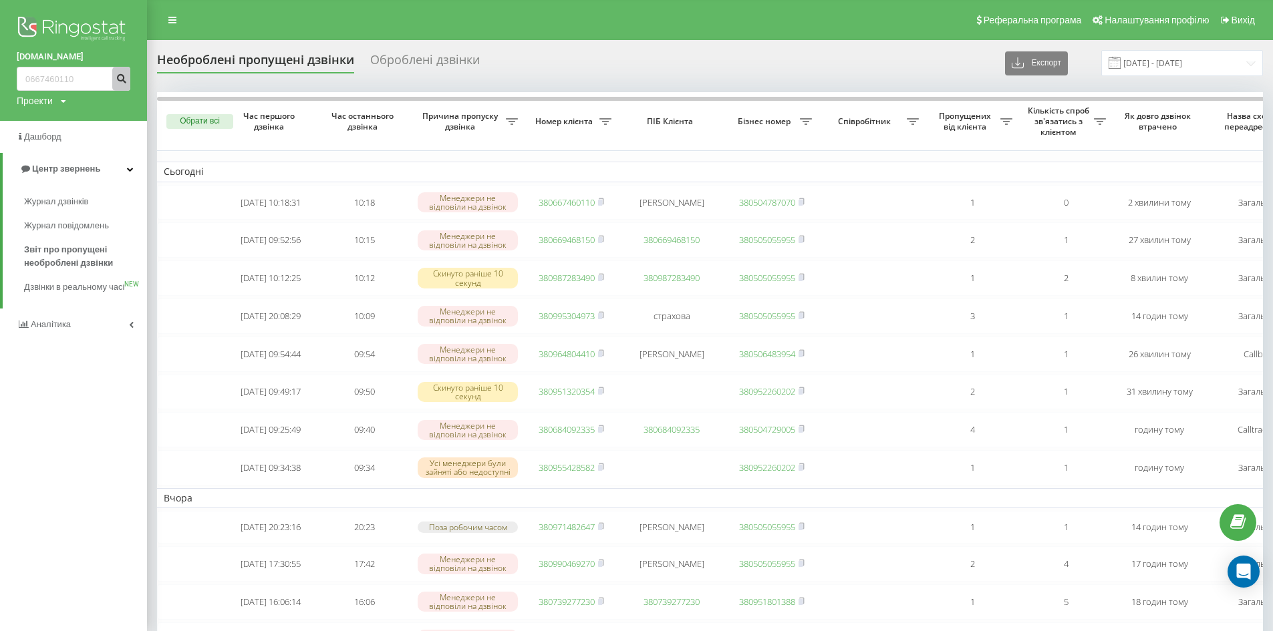
click at [124, 80] on icon "submit" at bounding box center [121, 77] width 11 height 8
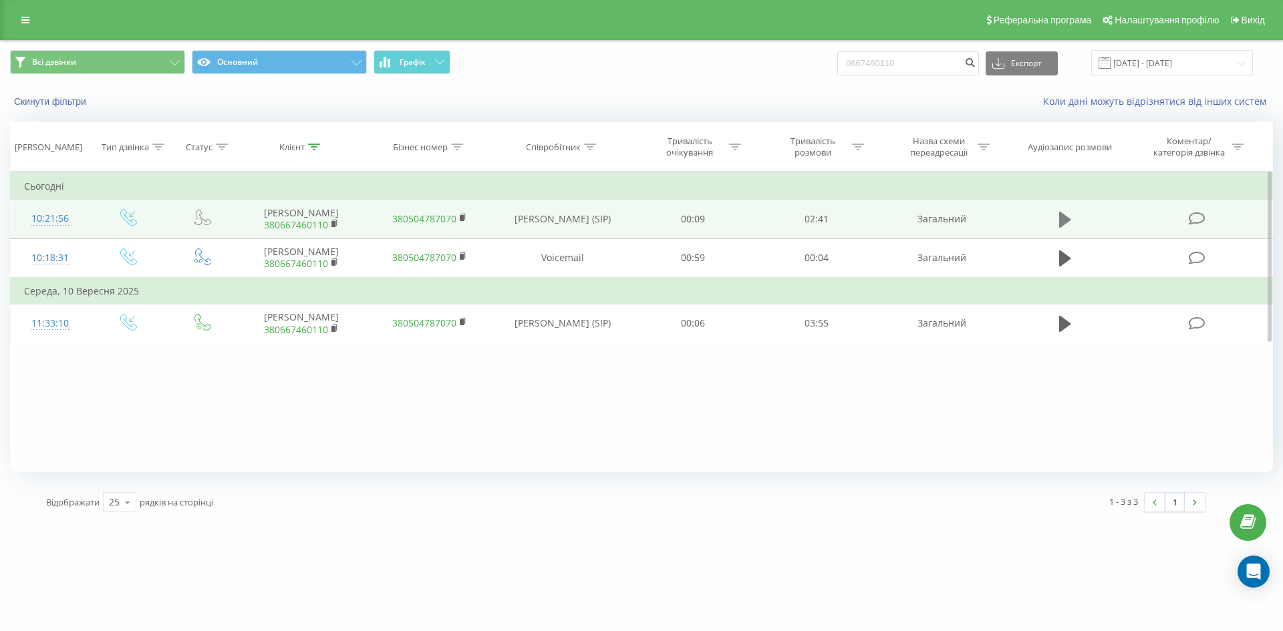
click at [1064, 218] on icon at bounding box center [1065, 220] width 12 height 16
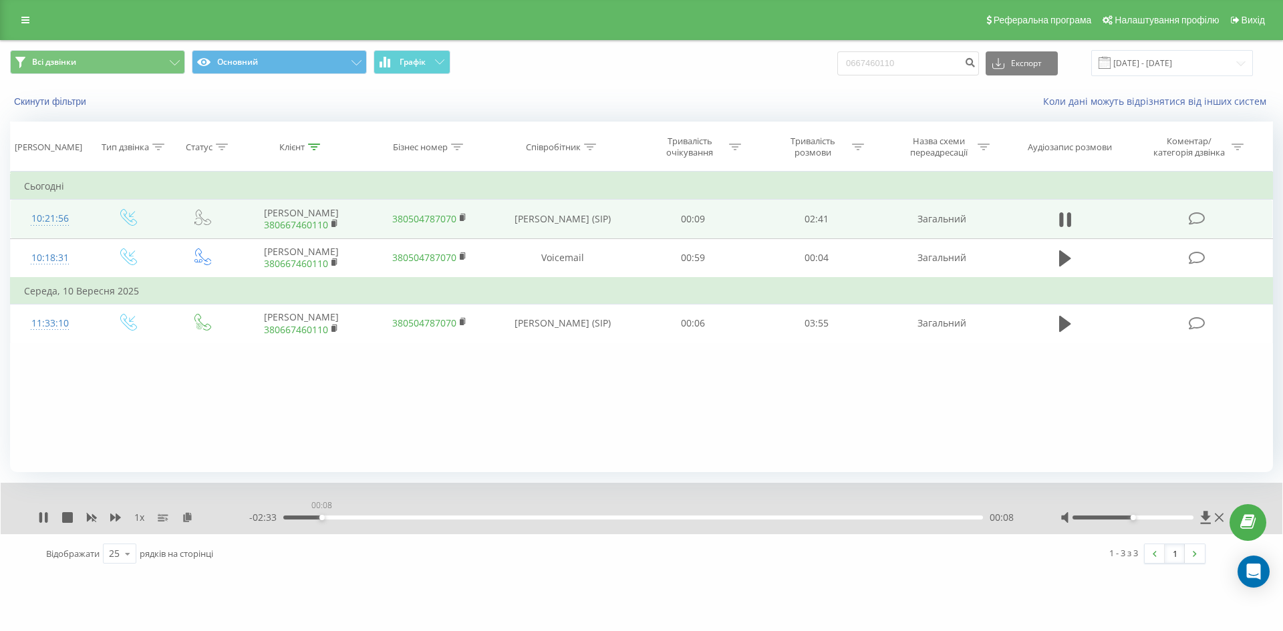
click at [321, 518] on div "00:08" at bounding box center [632, 518] width 699 height 4
click at [47, 519] on icon at bounding box center [46, 517] width 3 height 11
click at [33, 19] on link at bounding box center [25, 20] width 24 height 19
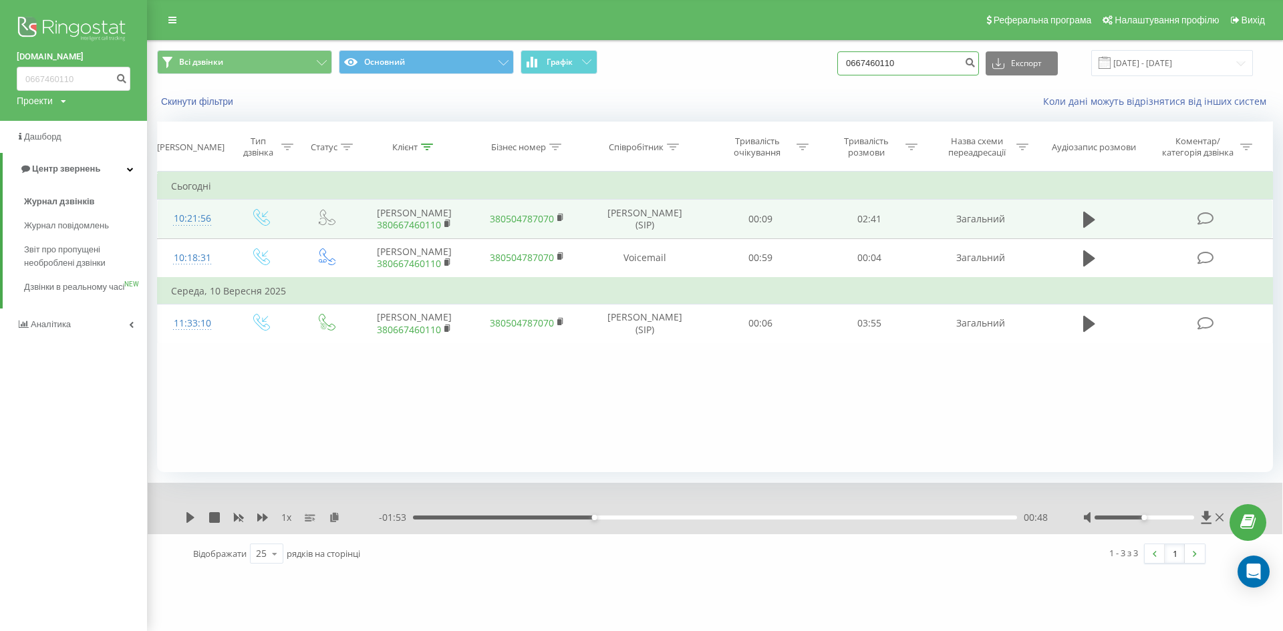
drag, startPoint x: 941, startPoint y: 65, endPoint x: 774, endPoint y: 48, distance: 168.6
click at [787, 43] on div "Всі дзвінки Основний Графік 0667460110 Експорт .csv .xls .xlsx [DATE] - [DATE]" at bounding box center [715, 63] width 1134 height 45
paste input "963493335"
type input "0963493335"
click at [975, 65] on icon "submit" at bounding box center [969, 61] width 11 height 8
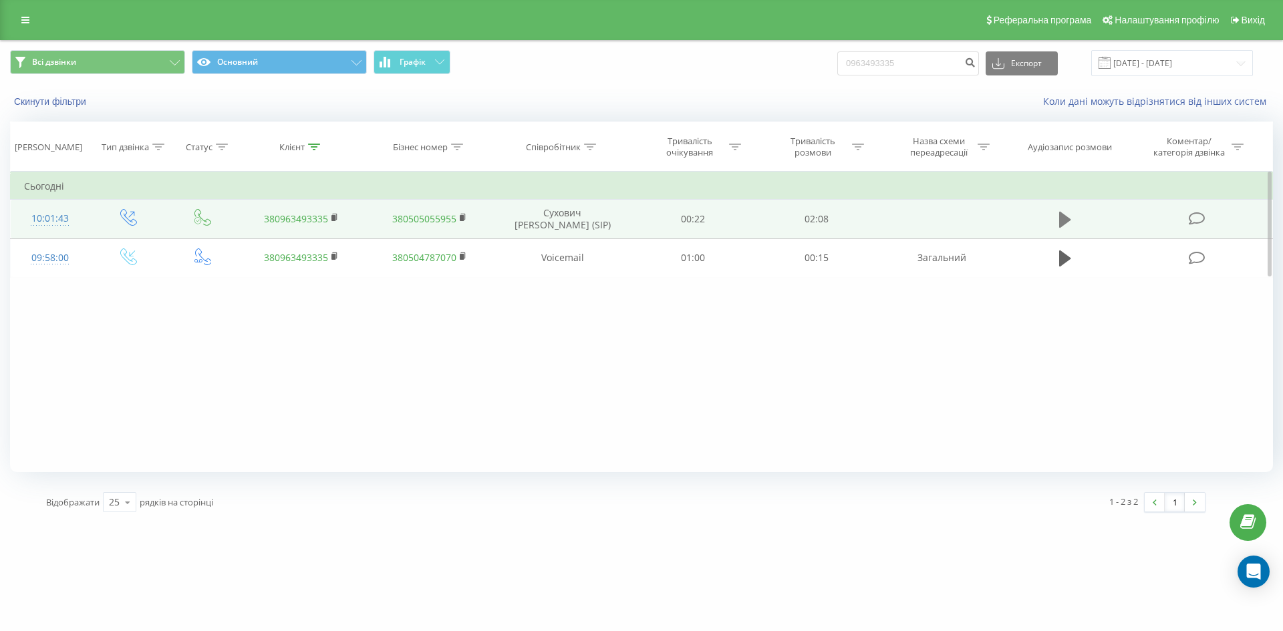
click at [1065, 217] on icon at bounding box center [1065, 220] width 12 height 16
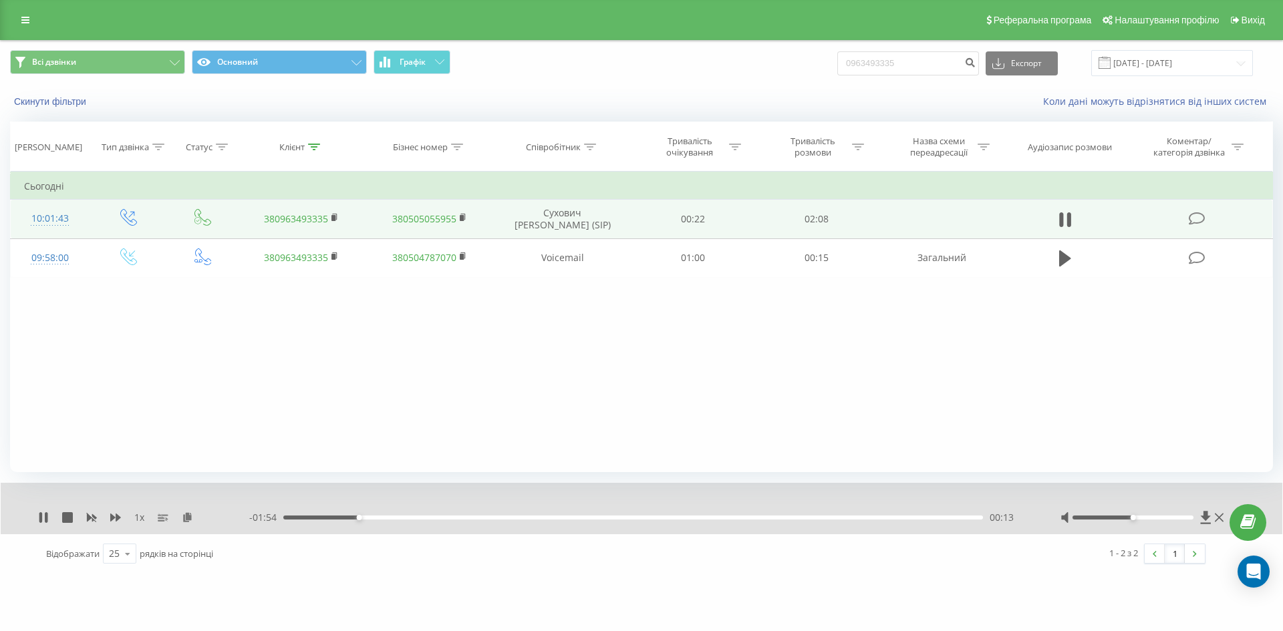
click at [34, 512] on div "1 x - 01:54 00:13 00:13" at bounding box center [641, 508] width 1281 height 51
click at [43, 519] on icon at bounding box center [43, 517] width 11 height 11
drag, startPoint x: 22, startPoint y: 15, endPoint x: 20, endPoint y: 73, distance: 58.2
click at [22, 15] on icon at bounding box center [25, 19] width 8 height 9
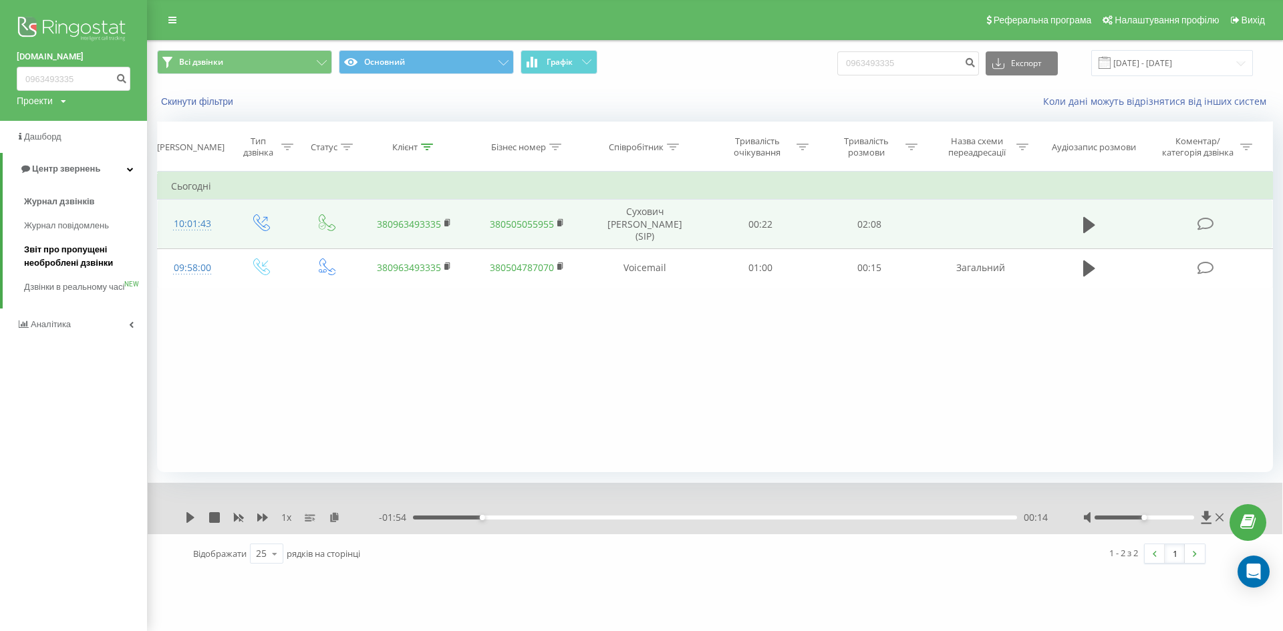
click at [47, 244] on span "Звіт про пропущені необроблені дзвінки" at bounding box center [82, 256] width 116 height 27
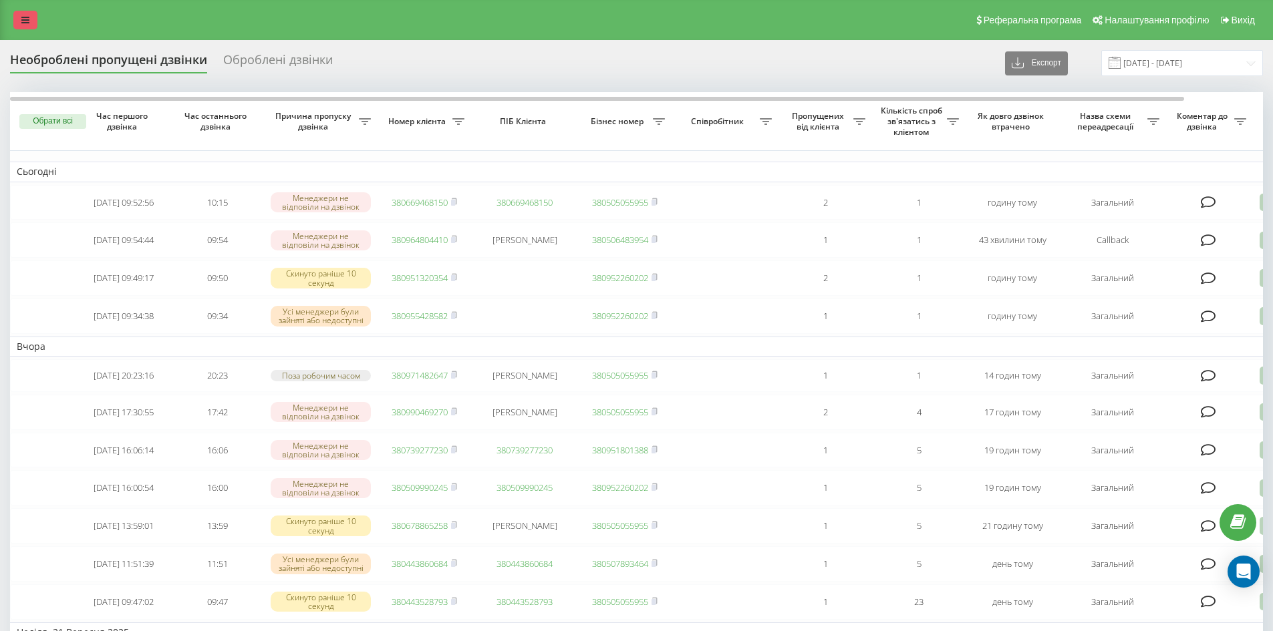
click at [29, 23] on icon at bounding box center [25, 19] width 8 height 9
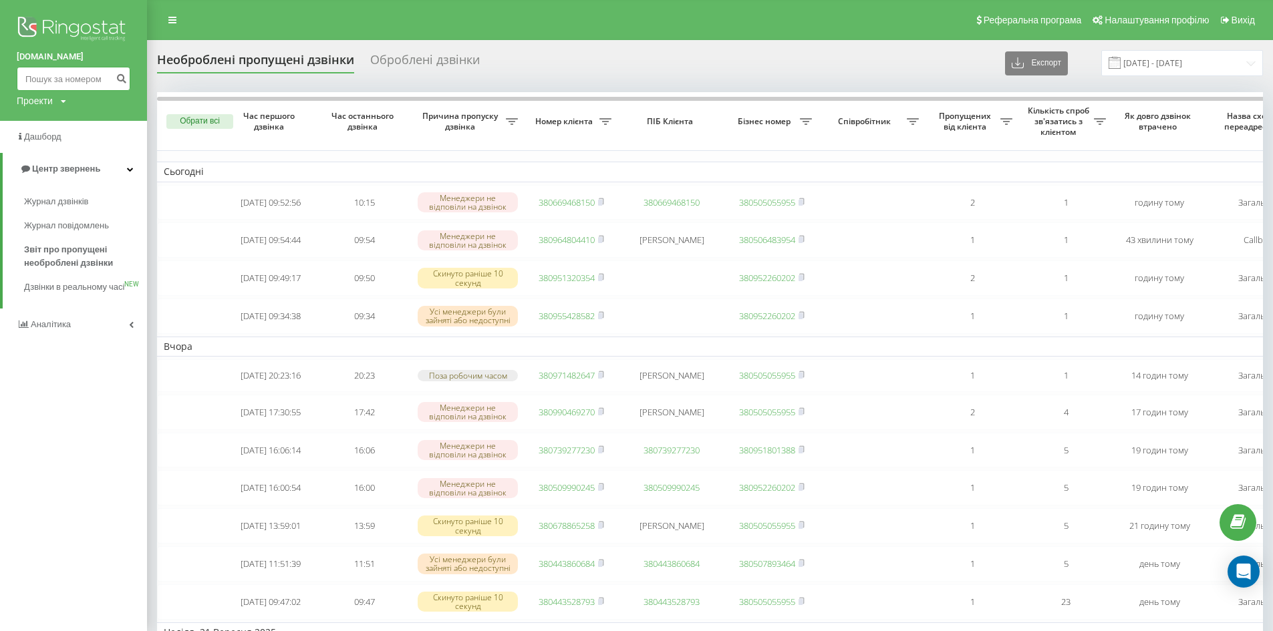
click at [60, 76] on input at bounding box center [74, 79] width 114 height 24
paste input "[PHONE_NUMBER]"
type input "[PHONE_NUMBER]"
click at [119, 77] on icon "submit" at bounding box center [121, 77] width 11 height 8
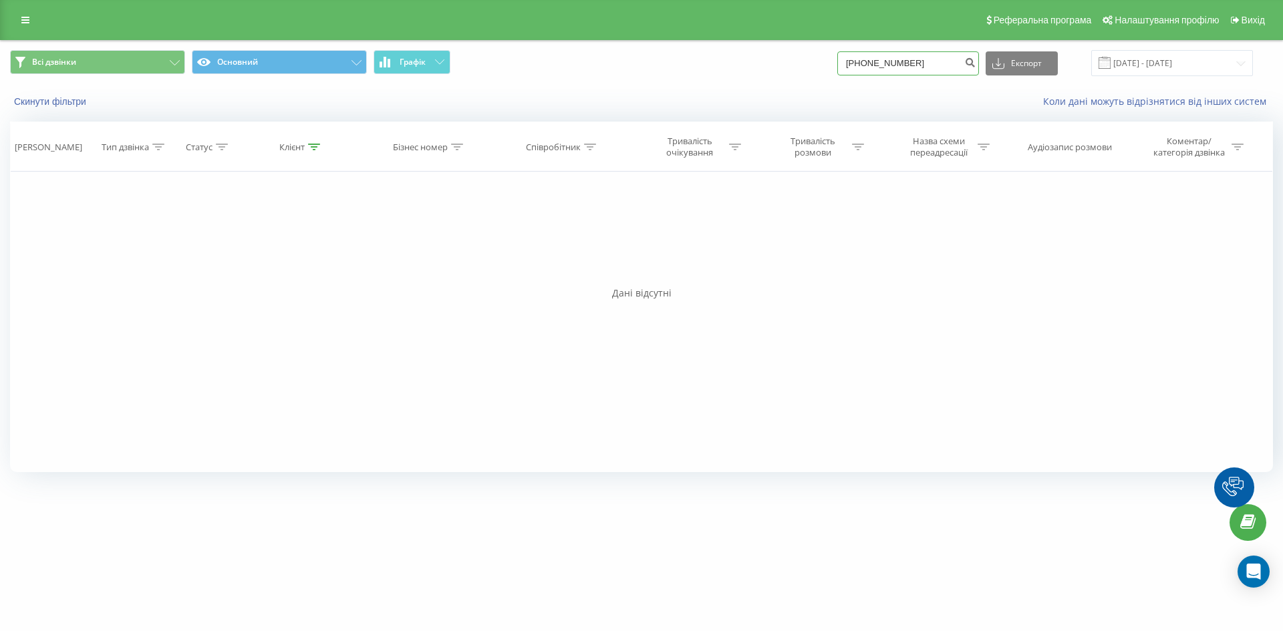
click at [869, 67] on input "[PHONE_NUMBER]" at bounding box center [908, 63] width 142 height 24
drag, startPoint x: 876, startPoint y: 61, endPoint x: 822, endPoint y: 67, distance: 53.7
click at [828, 63] on div "Всі дзвінки Основний Графік [PHONE_NUMBER] Експорт .csv .xls .xlsx [DATE] - [DA…" at bounding box center [641, 63] width 1263 height 26
click at [878, 64] on input "096)108-36-24" at bounding box center [908, 63] width 142 height 24
click at [892, 62] on input "096108-36-24" at bounding box center [908, 63] width 142 height 24
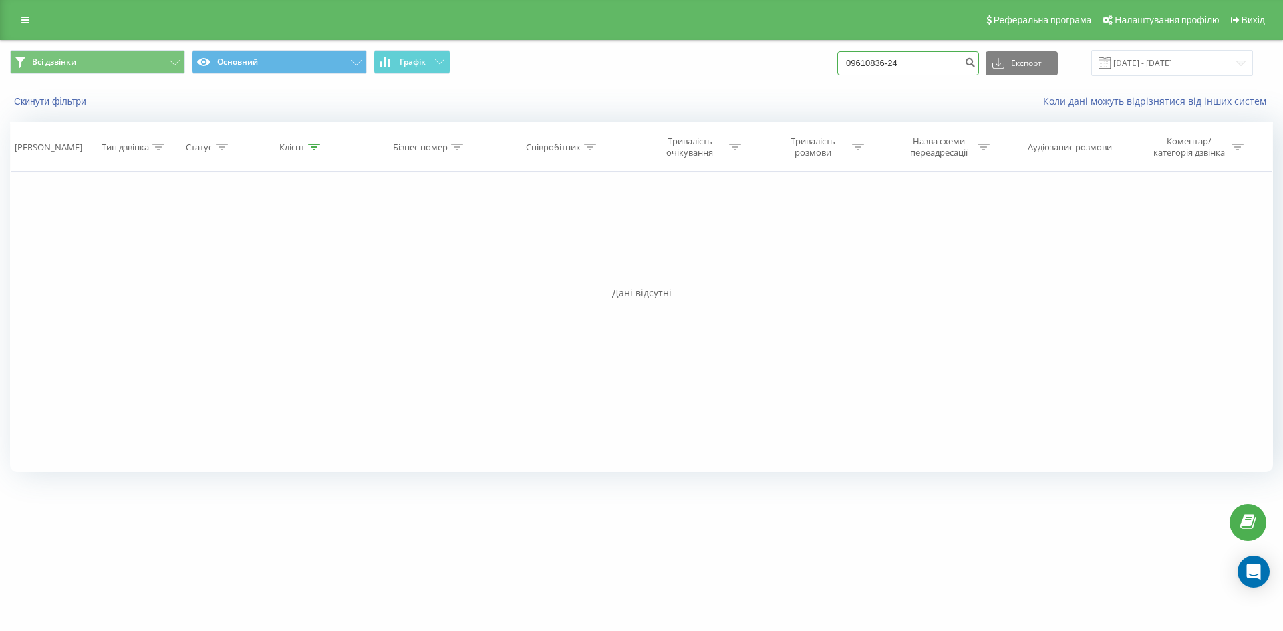
click at [903, 63] on input "09610836-24" at bounding box center [908, 63] width 142 height 24
type input "0961083624"
click at [975, 62] on icon "submit" at bounding box center [969, 61] width 11 height 8
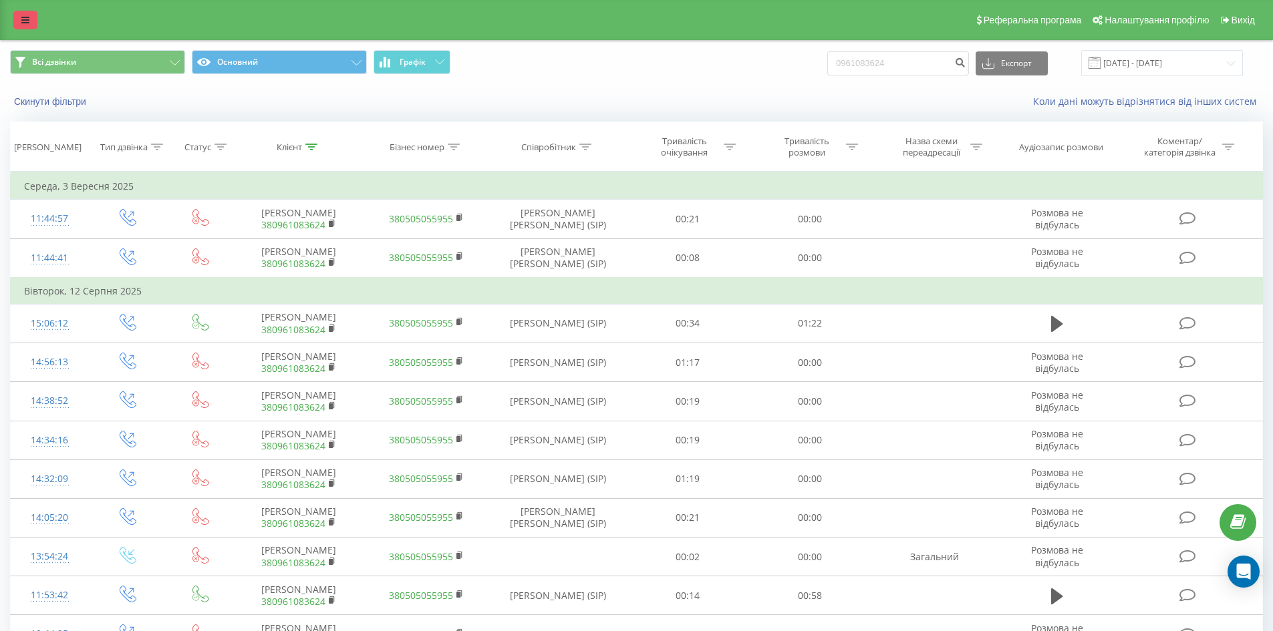
click at [25, 17] on icon at bounding box center [25, 19] width 8 height 9
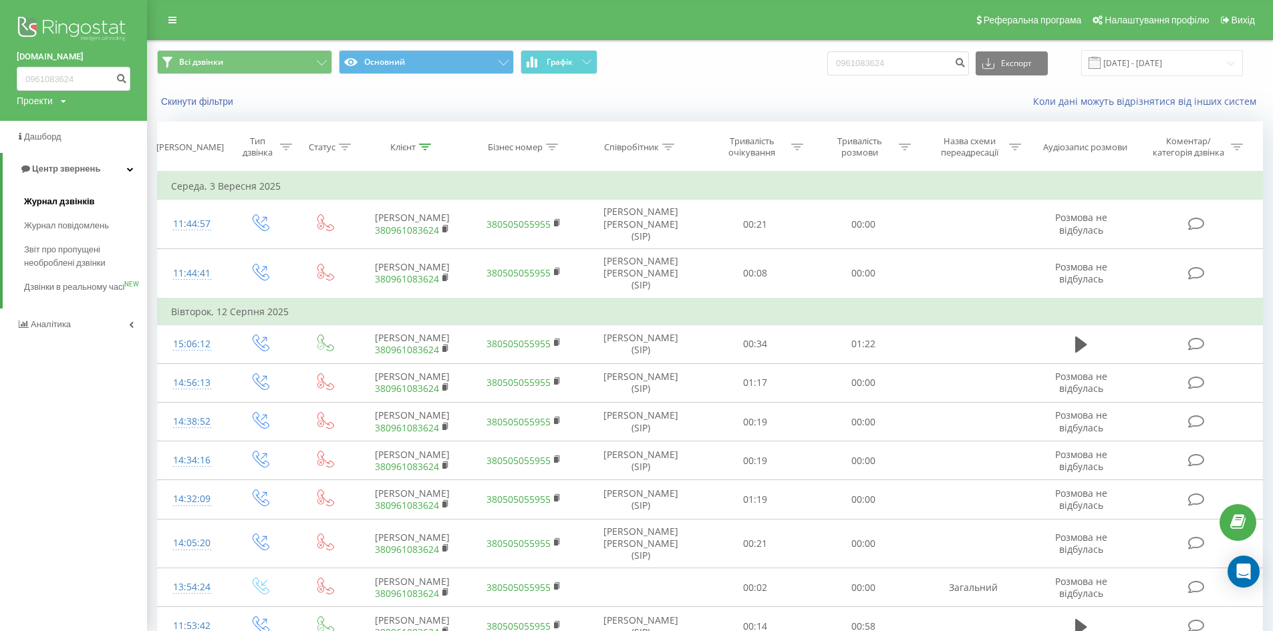
click at [74, 200] on span "Журнал дзвінків" at bounding box center [59, 201] width 71 height 13
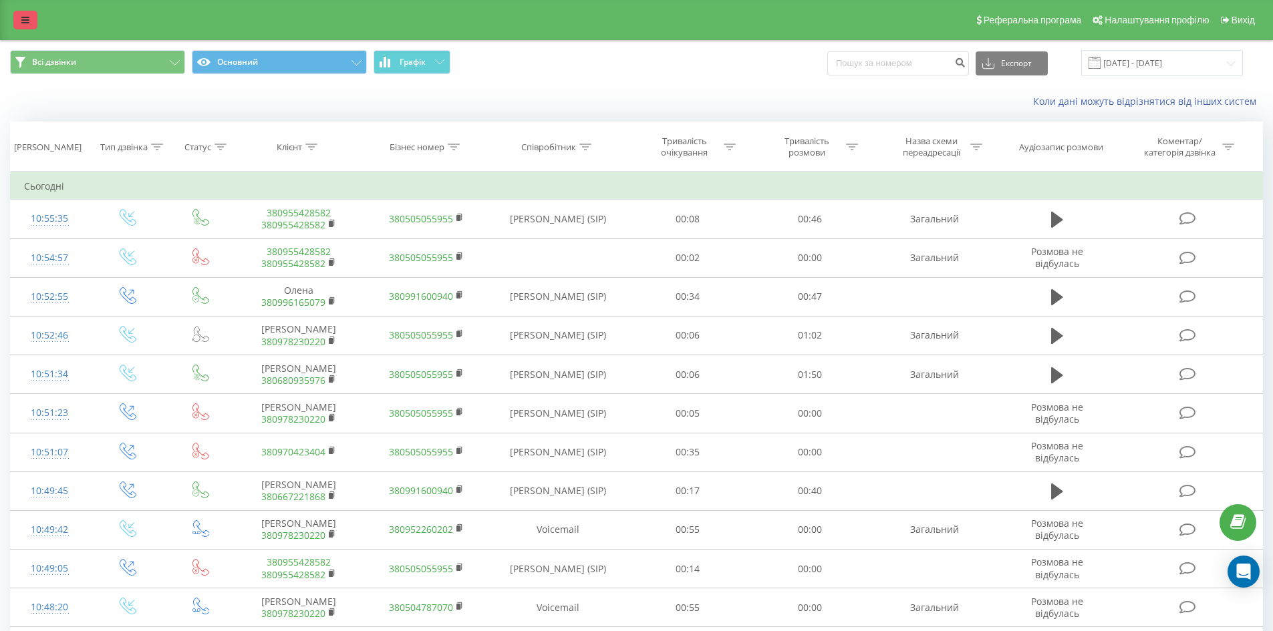
click at [25, 17] on icon at bounding box center [25, 19] width 8 height 9
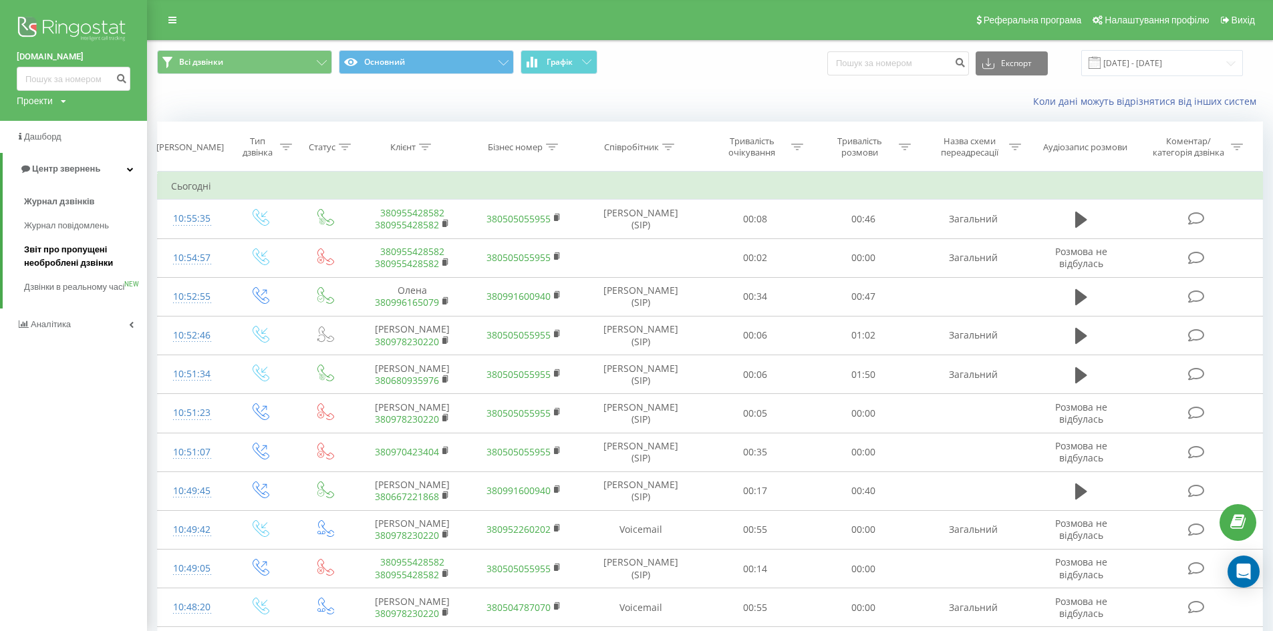
click at [71, 251] on span "Звіт про пропущені необроблені дзвінки" at bounding box center [82, 256] width 116 height 27
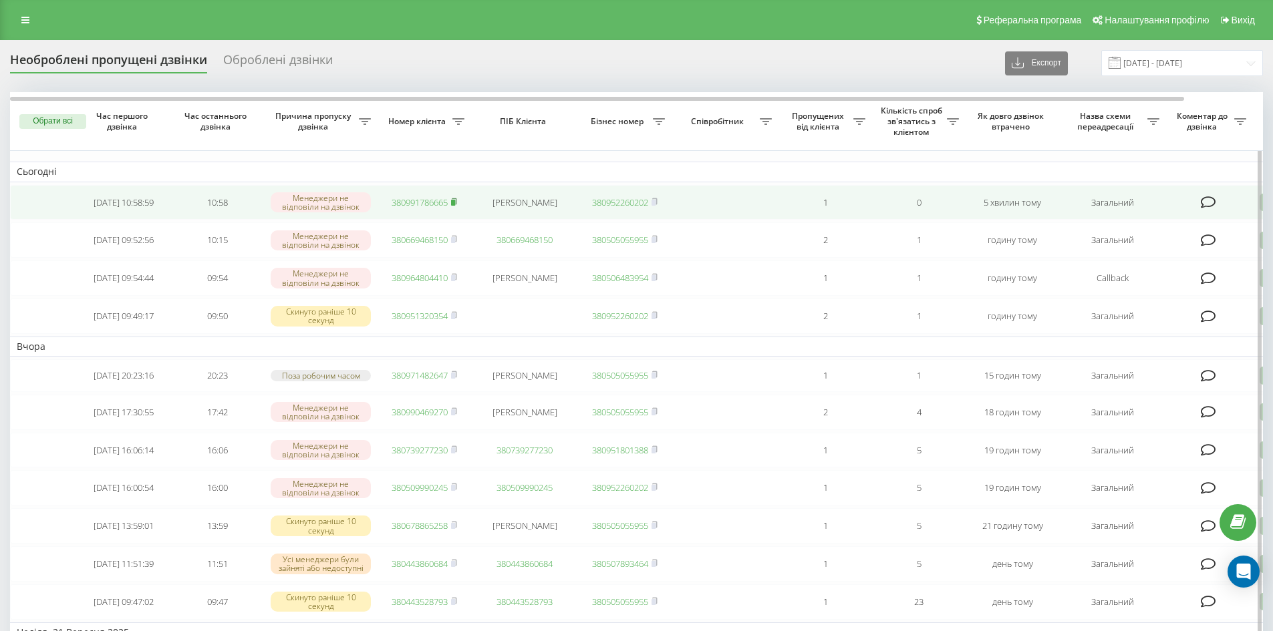
click at [457, 202] on icon at bounding box center [454, 202] width 6 height 8
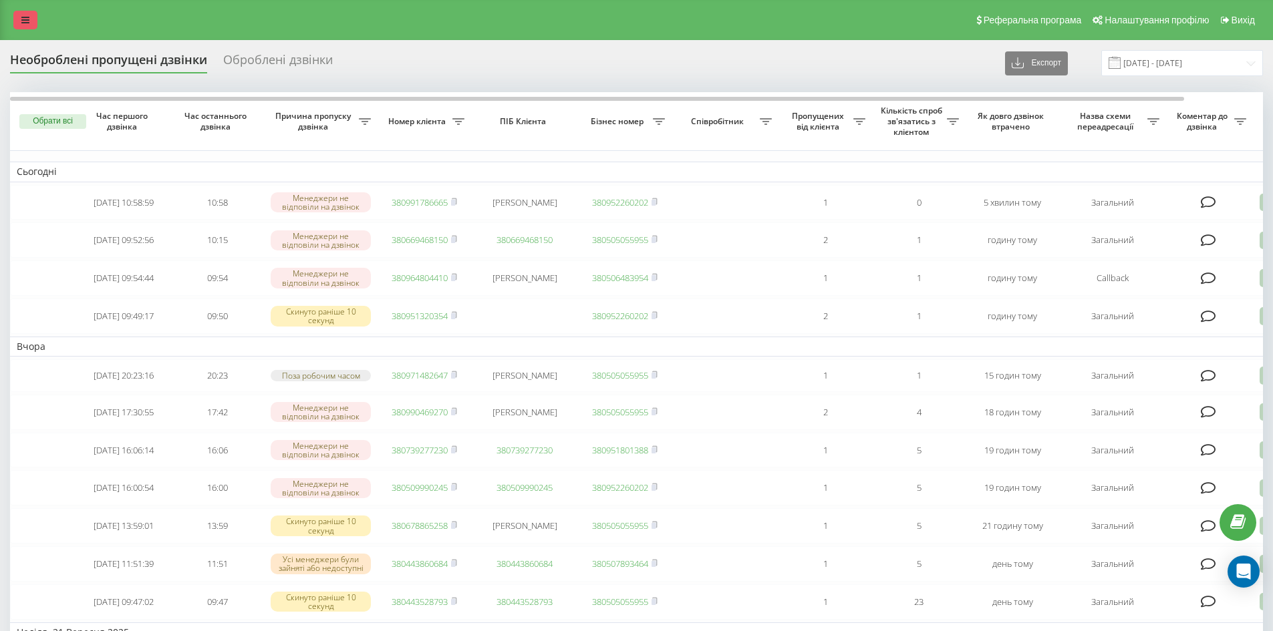
click at [36, 19] on link at bounding box center [25, 20] width 24 height 19
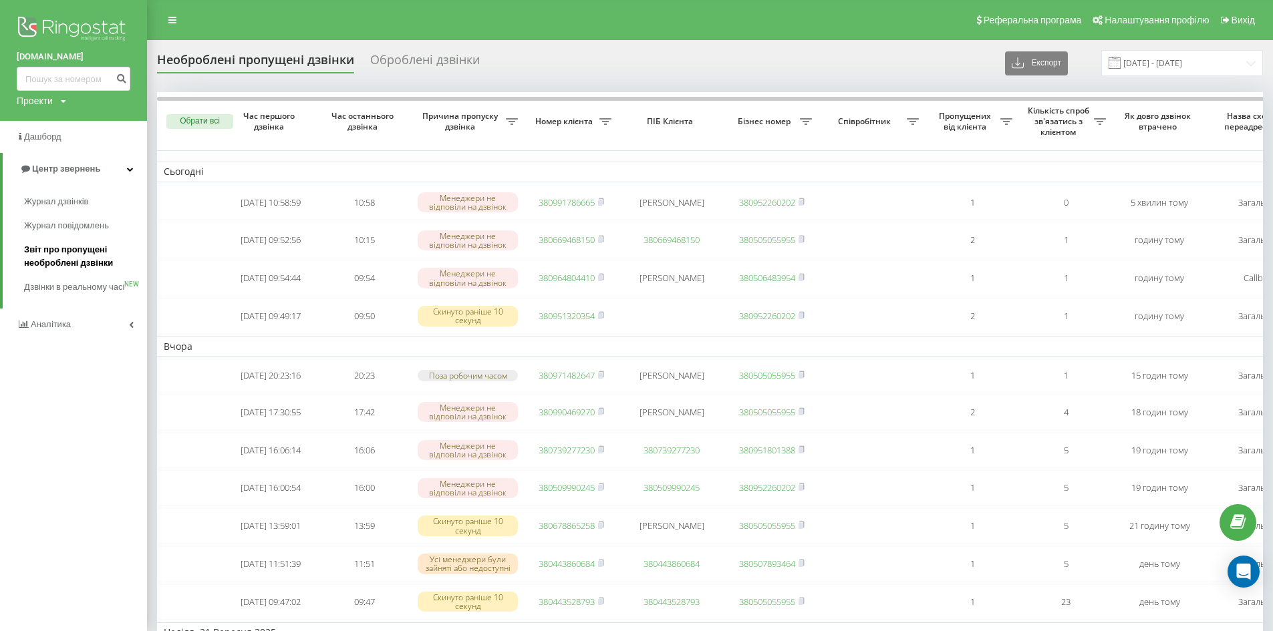
click at [85, 257] on span "Звіт про пропущені необроблені дзвінки" at bounding box center [82, 256] width 116 height 27
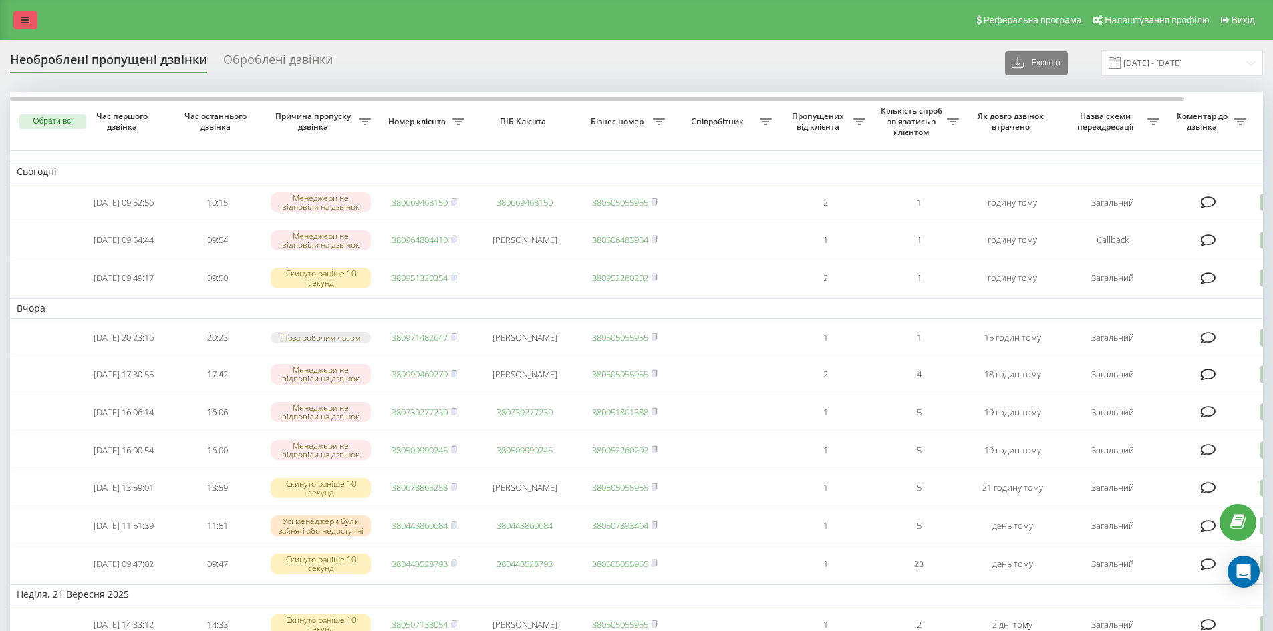
click at [17, 19] on link at bounding box center [25, 20] width 24 height 19
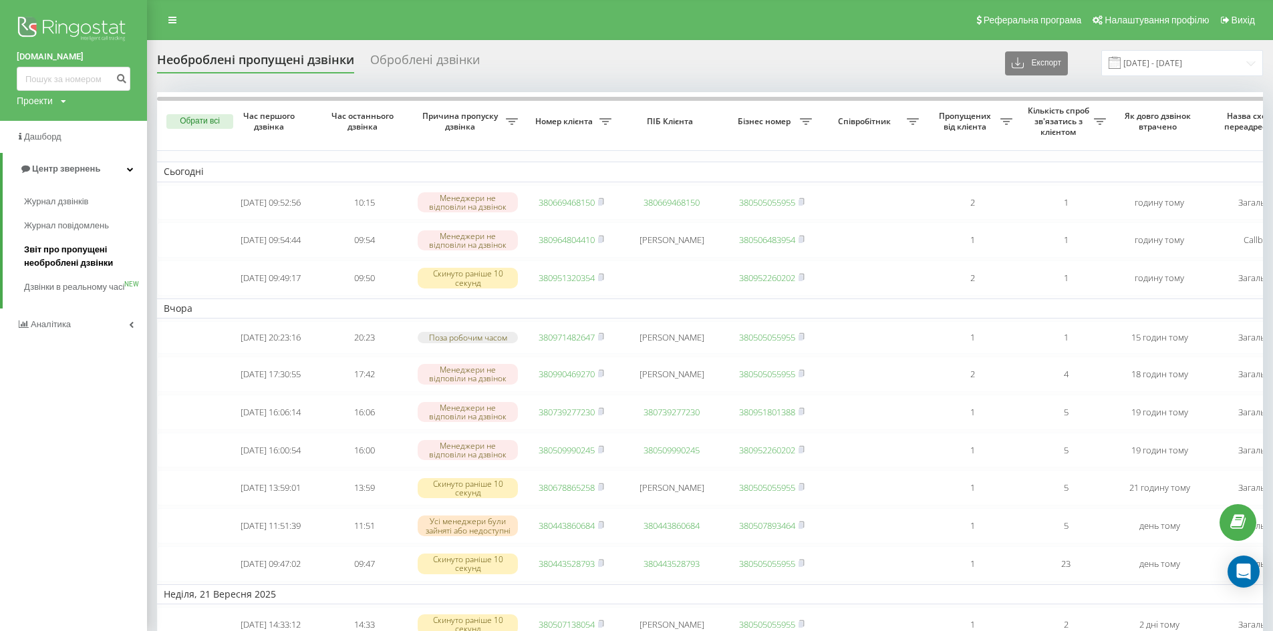
click at [80, 259] on span "Звіт про пропущені необроблені дзвінки" at bounding box center [82, 256] width 116 height 27
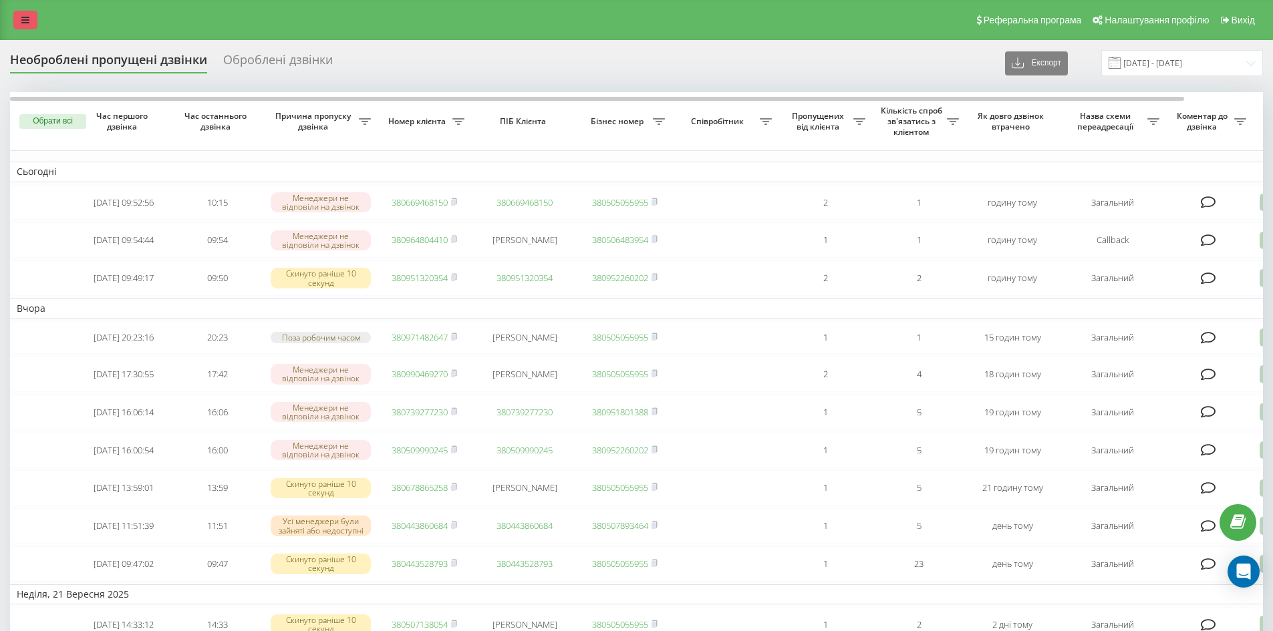
click at [31, 24] on link at bounding box center [25, 20] width 24 height 19
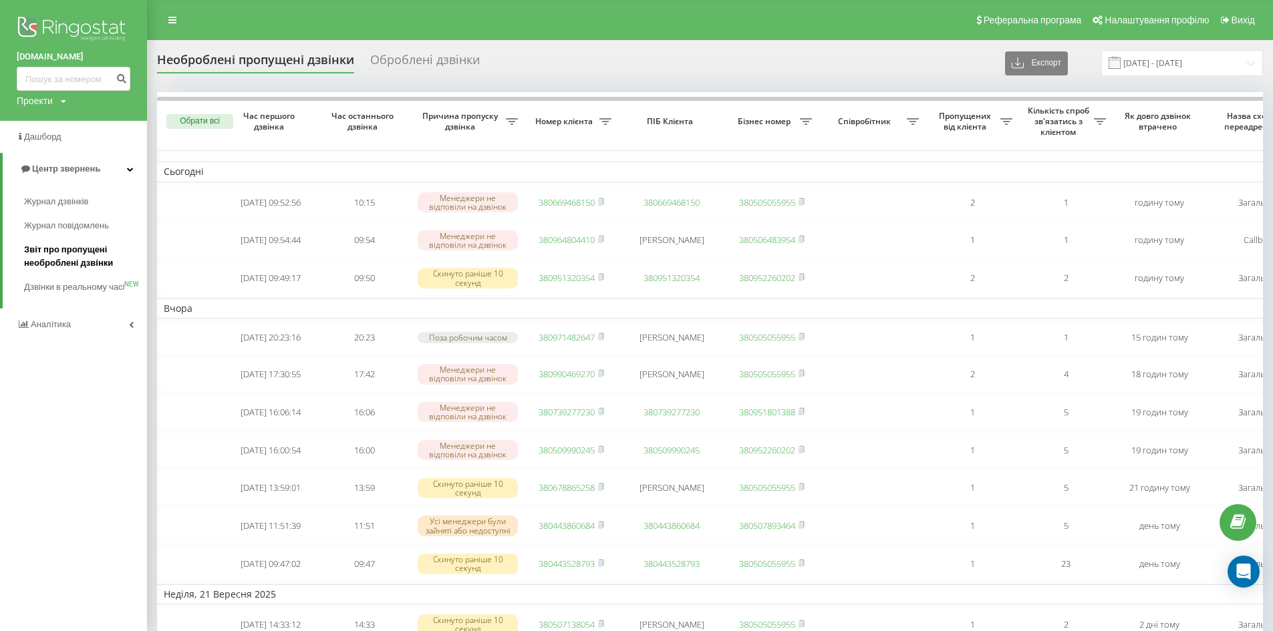
click at [73, 249] on span "Звіт про пропущені необроблені дзвінки" at bounding box center [82, 256] width 116 height 27
